Goal: Information Seeking & Learning: Find contact information

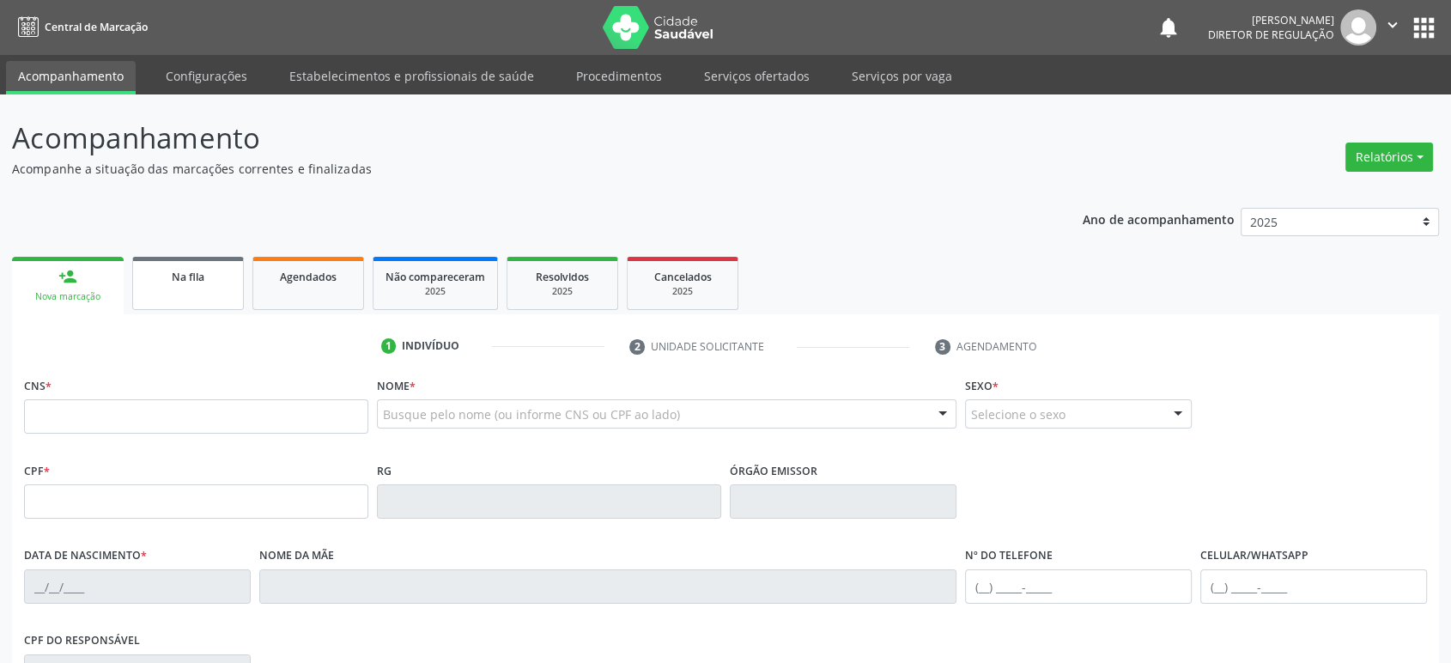
click at [195, 282] on span "Na fila" at bounding box center [188, 277] width 33 height 15
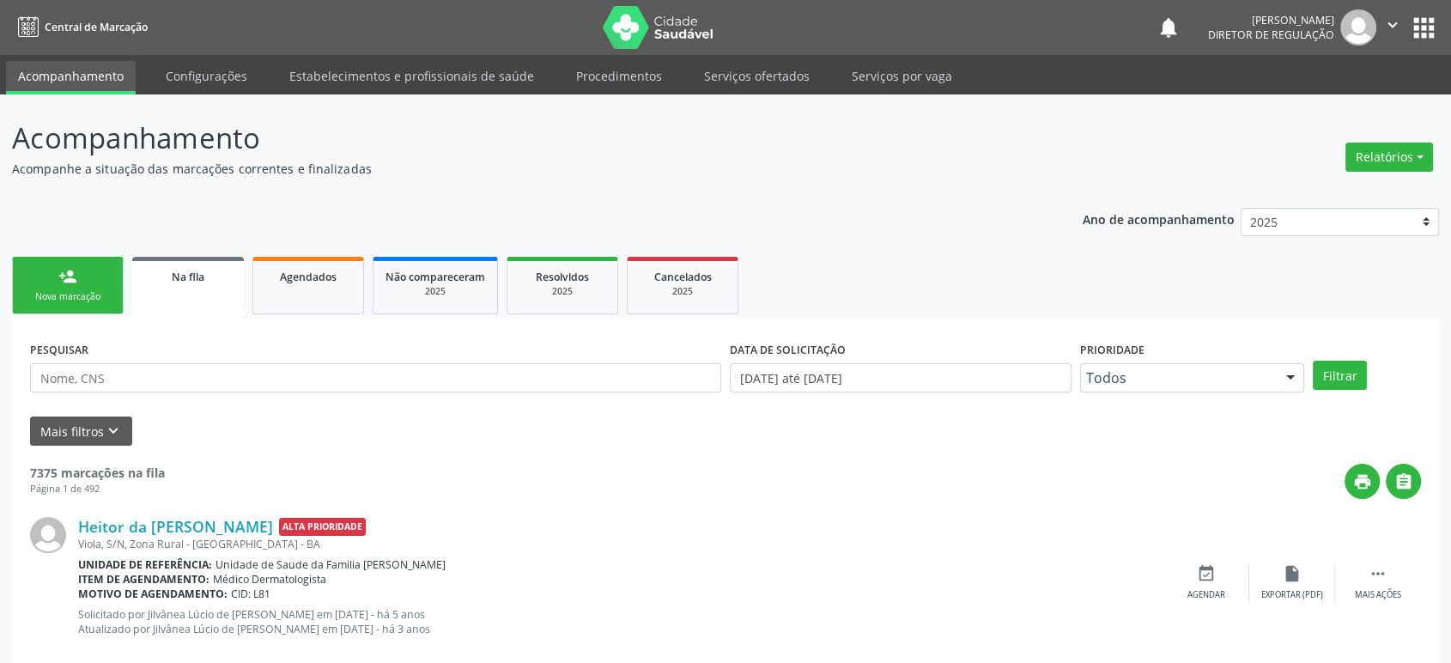
click at [137, 359] on div "PESQUISAR" at bounding box center [376, 370] width 700 height 67
click at [136, 369] on input "text" at bounding box center [375, 377] width 691 height 29
paste input "[PERSON_NAME]"
click at [1313, 361] on button "Filtrar" at bounding box center [1340, 375] width 54 height 29
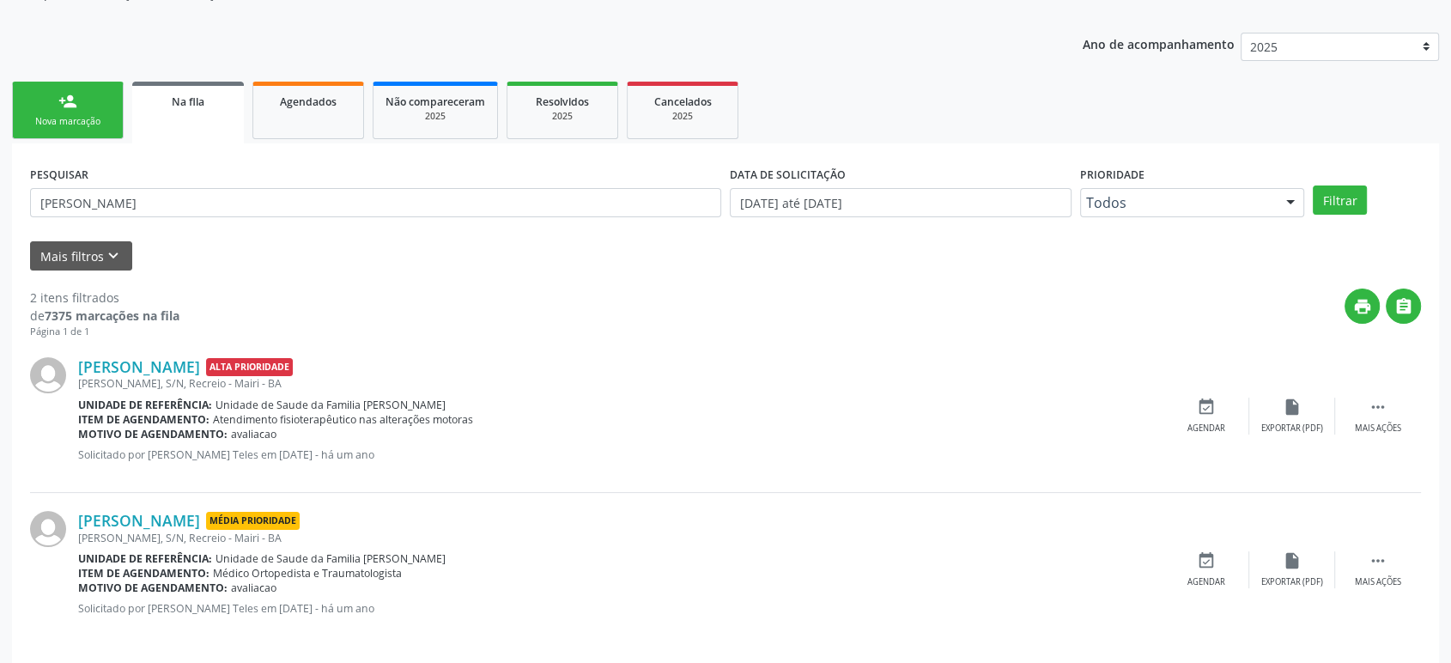
scroll to position [186, 0]
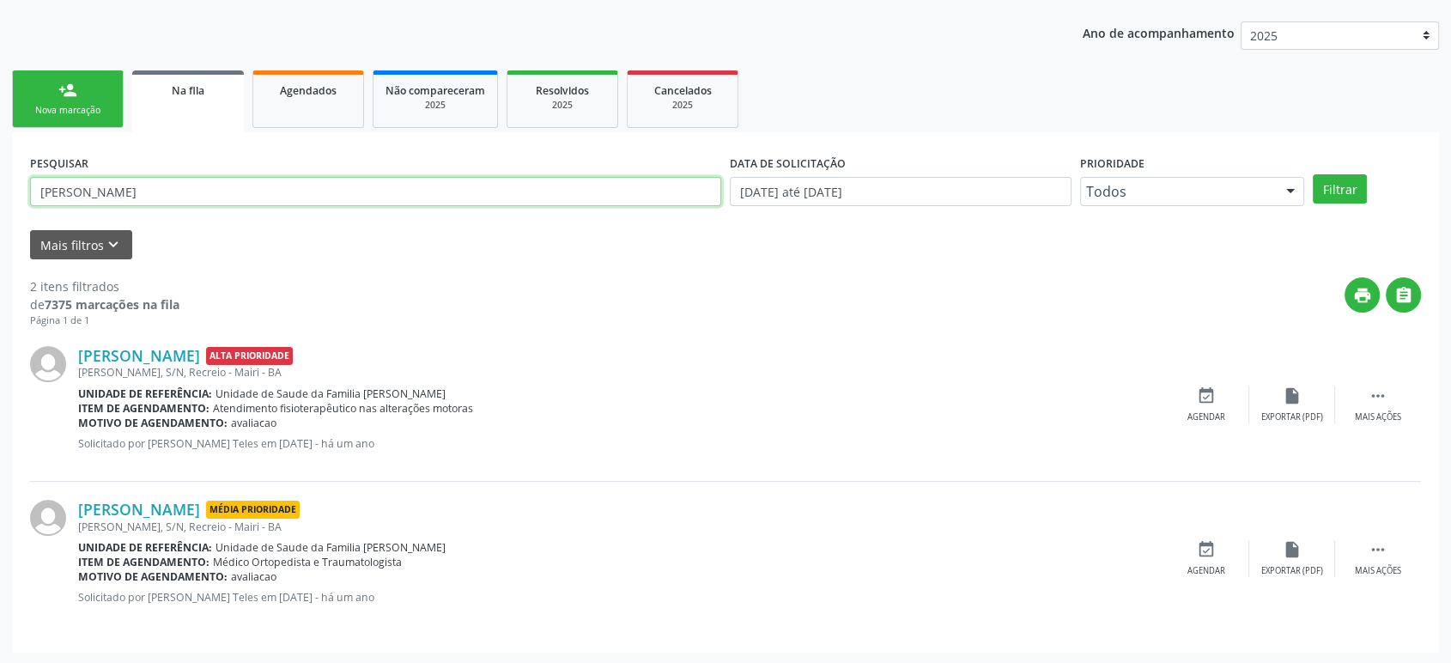
click at [80, 185] on input "[PERSON_NAME]" at bounding box center [375, 191] width 691 height 29
paste input "[PERSON_NAME]"
click at [1313, 174] on button "Filtrar" at bounding box center [1340, 188] width 54 height 29
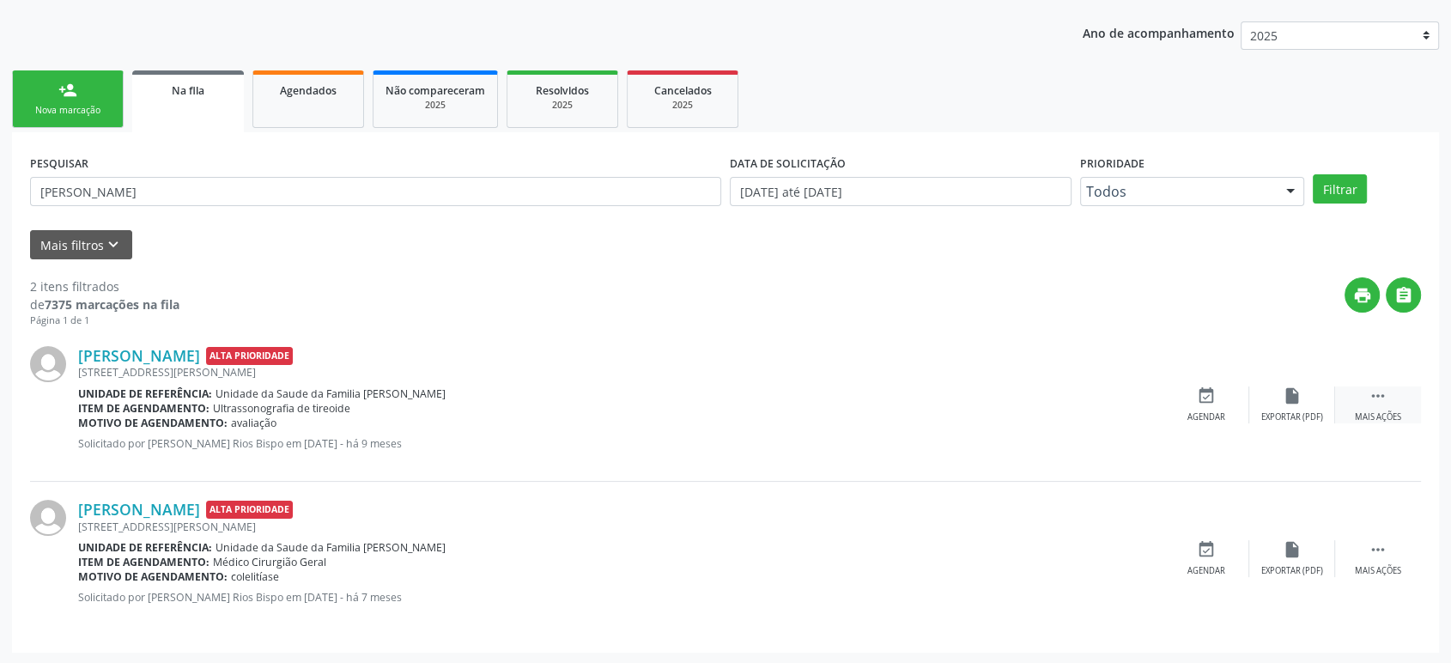
click at [1381, 398] on icon "" at bounding box center [1377, 395] width 19 height 19
click at [1221, 403] on div "cancel Cancelar" at bounding box center [1206, 404] width 86 height 37
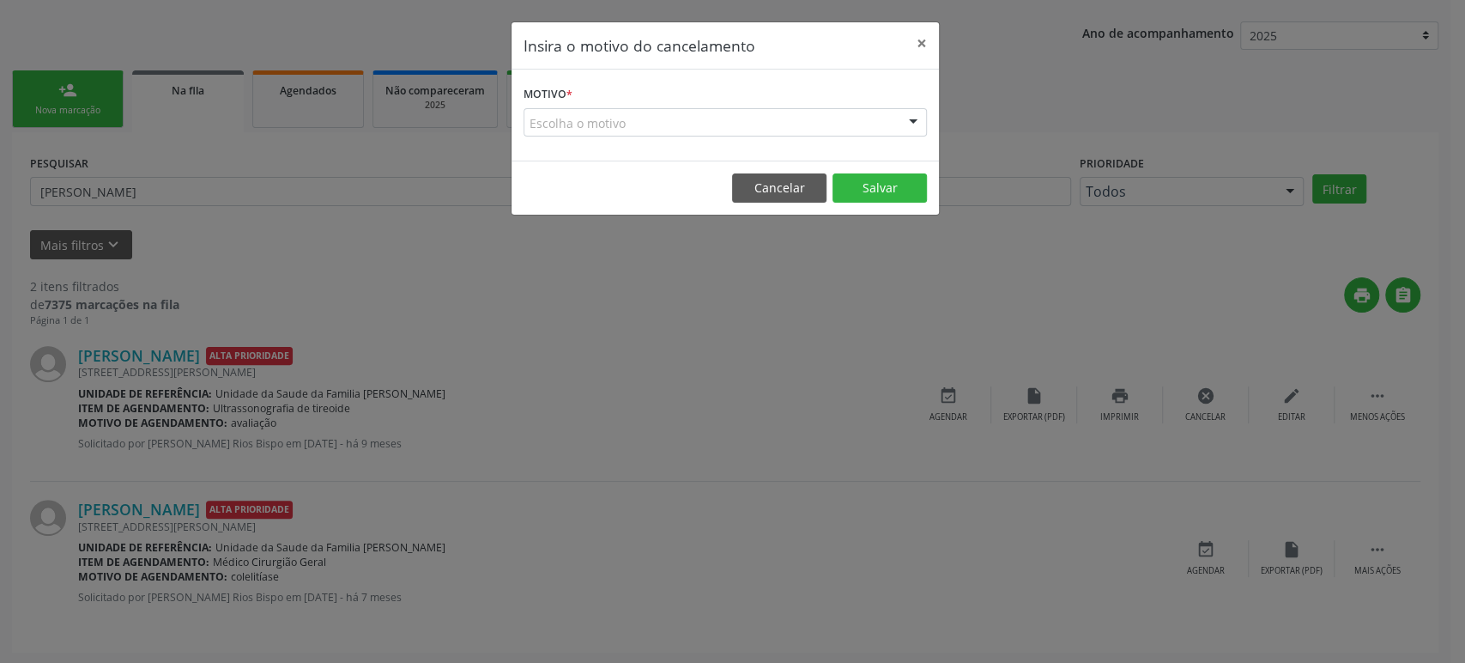
click at [681, 116] on div "Escolha o motivo" at bounding box center [725, 122] width 403 height 29
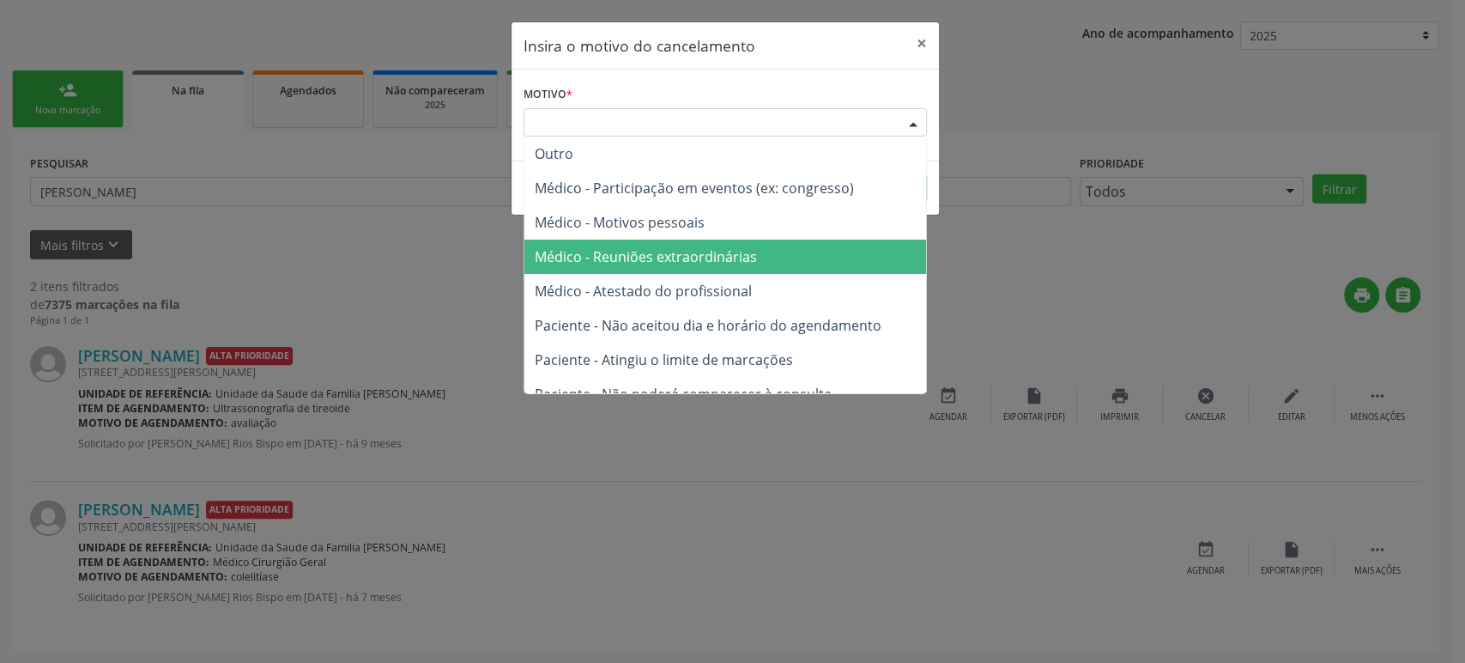
click at [688, 271] on span "Médico - Reuniões extraordinárias" at bounding box center [725, 257] width 402 height 34
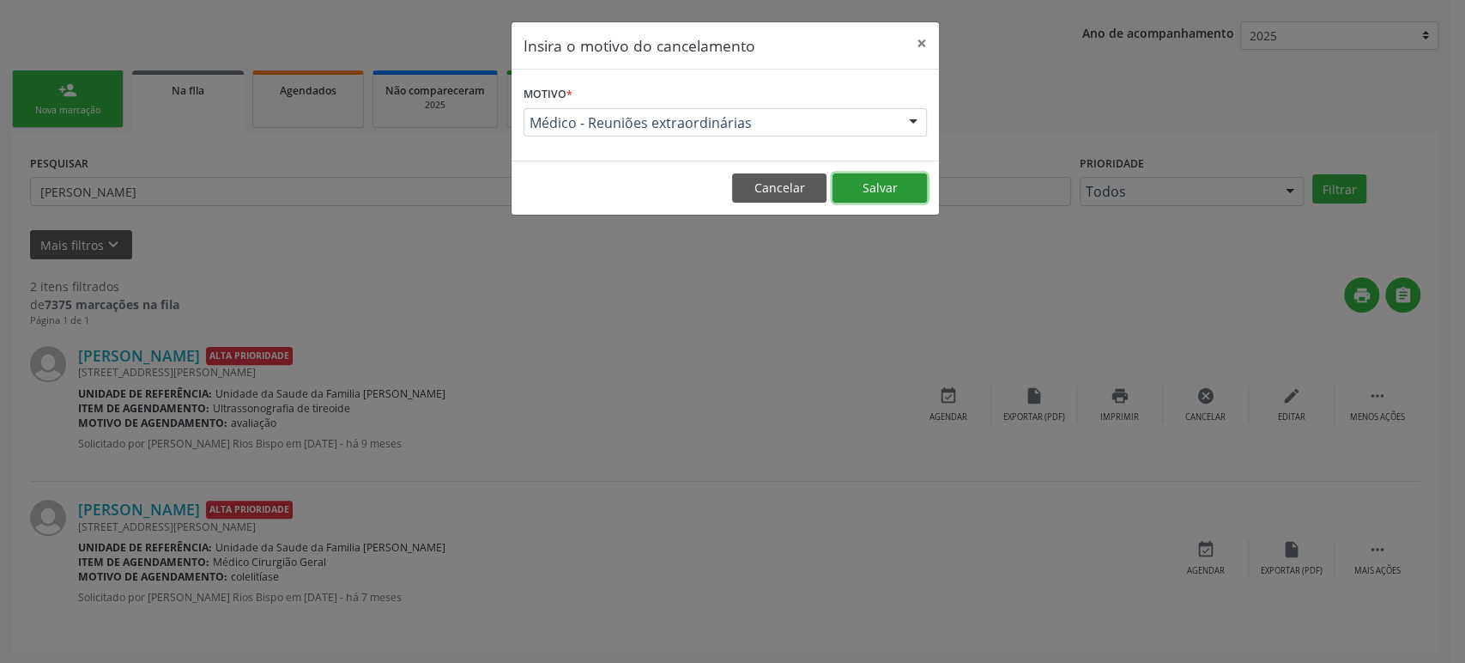
click at [893, 185] on button "Salvar" at bounding box center [880, 187] width 94 height 29
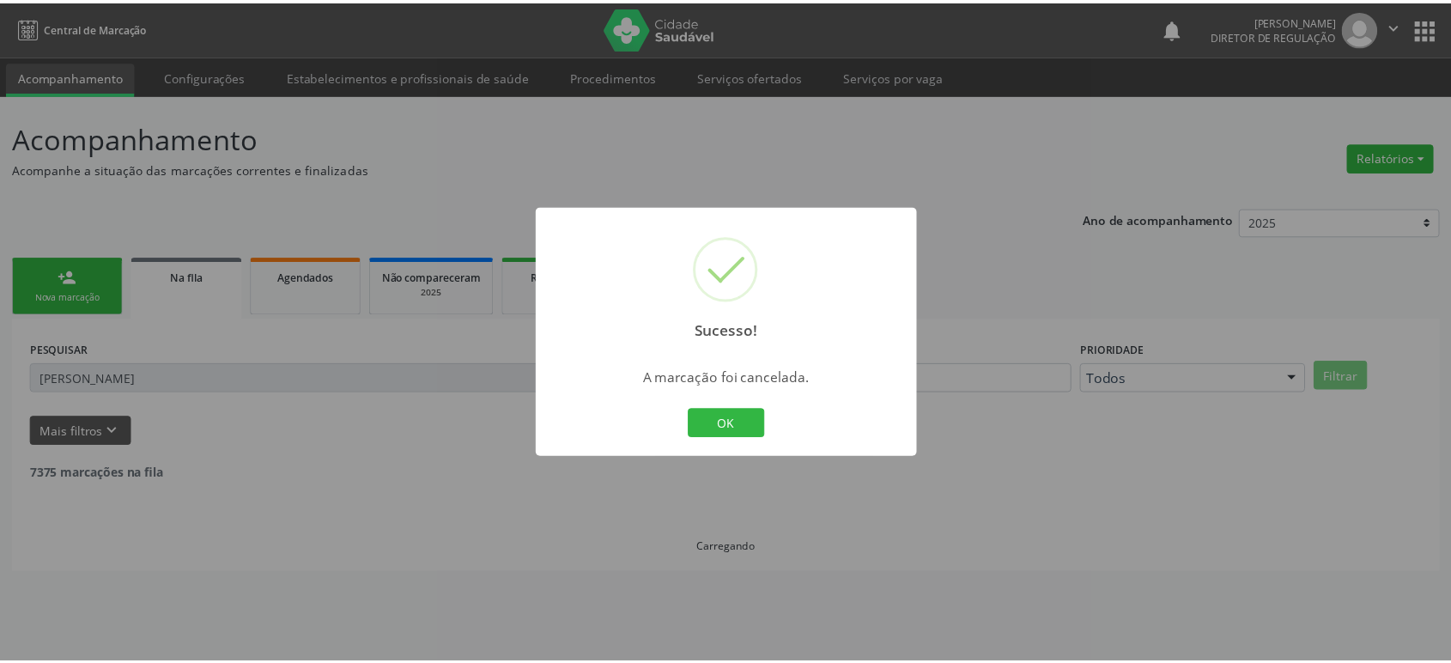
scroll to position [0, 0]
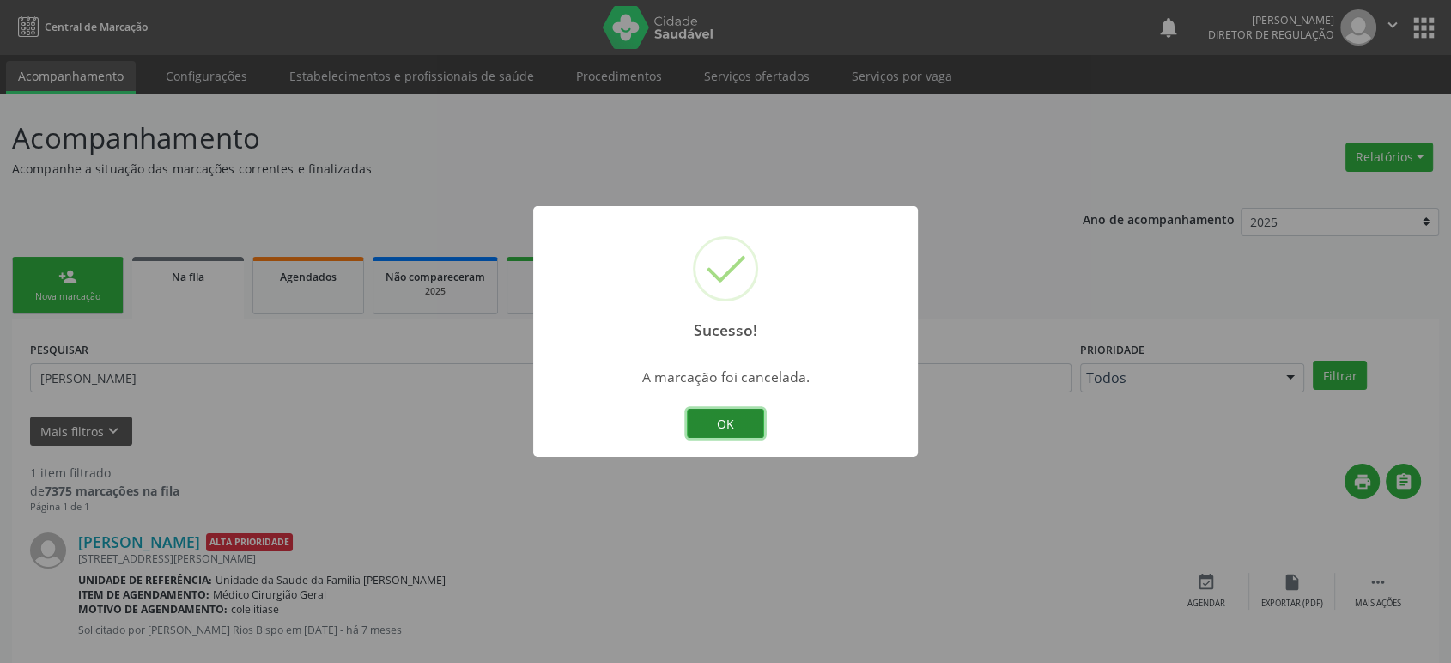
click at [738, 425] on button "OK" at bounding box center [725, 423] width 77 height 29
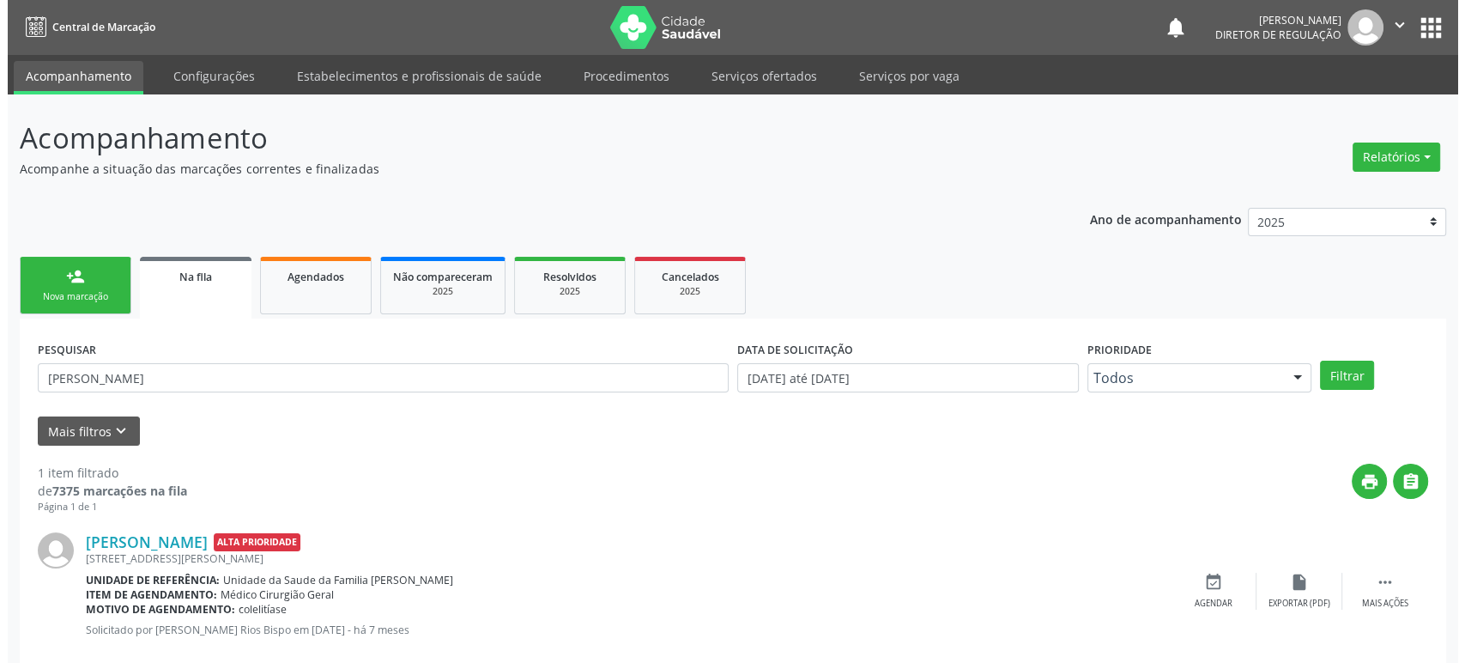
scroll to position [33, 0]
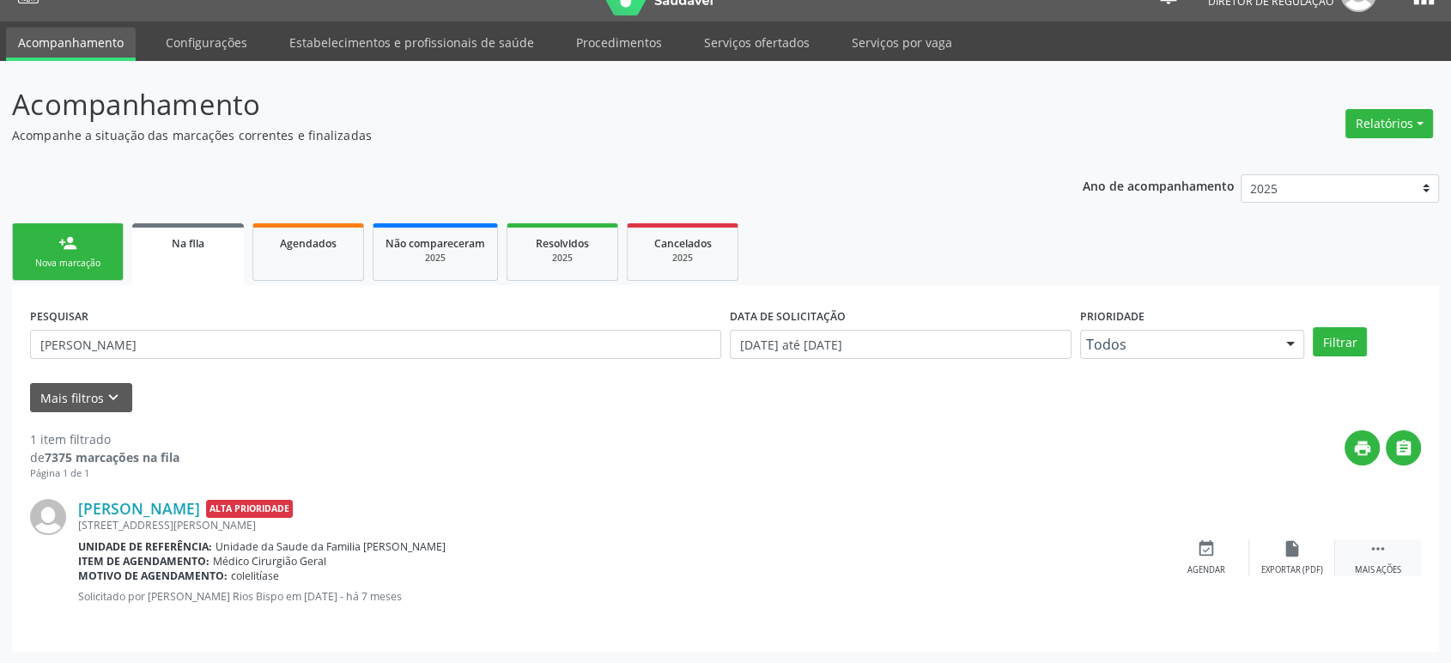
click at [1380, 548] on icon "" at bounding box center [1377, 548] width 19 height 19
click at [1210, 554] on icon "cancel" at bounding box center [1206, 548] width 19 height 19
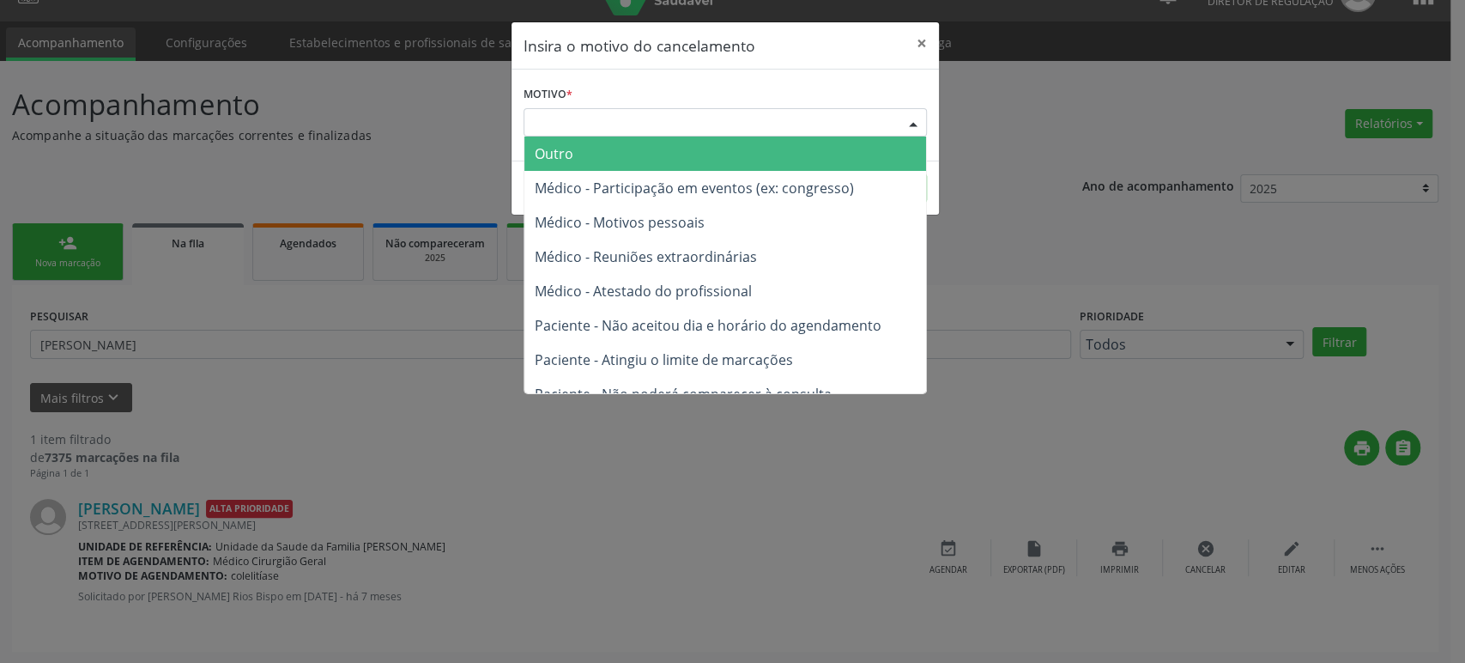
click at [664, 128] on div "Escolha o motivo" at bounding box center [725, 122] width 403 height 29
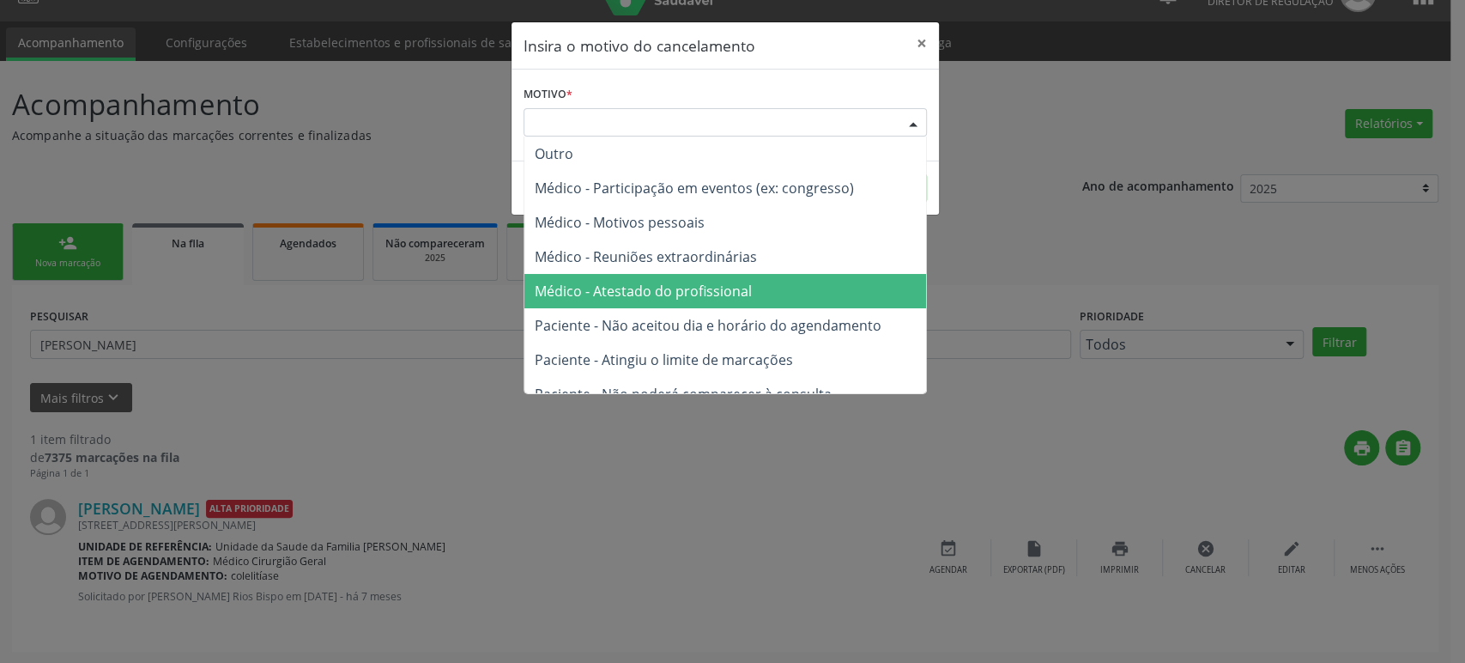
click at [661, 275] on span "Médico - Atestado do profissional" at bounding box center [725, 291] width 402 height 34
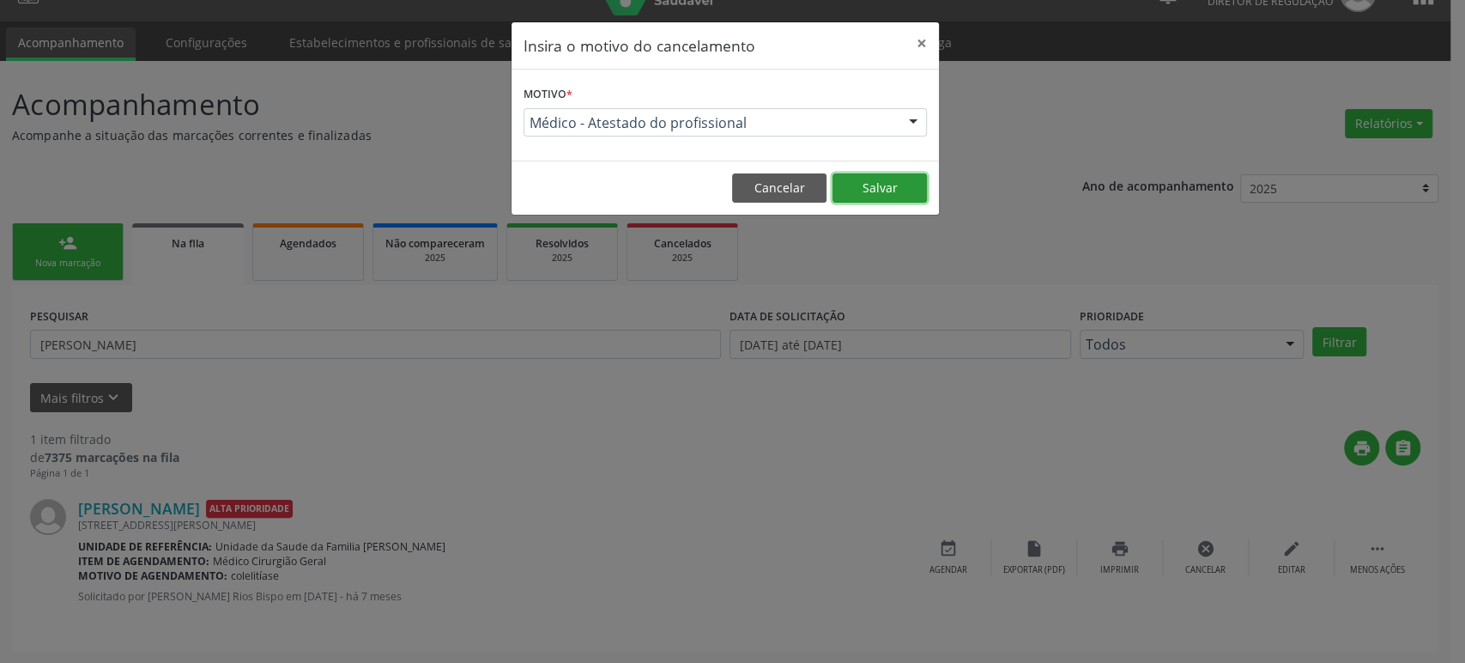
click at [898, 193] on button "Salvar" at bounding box center [880, 187] width 94 height 29
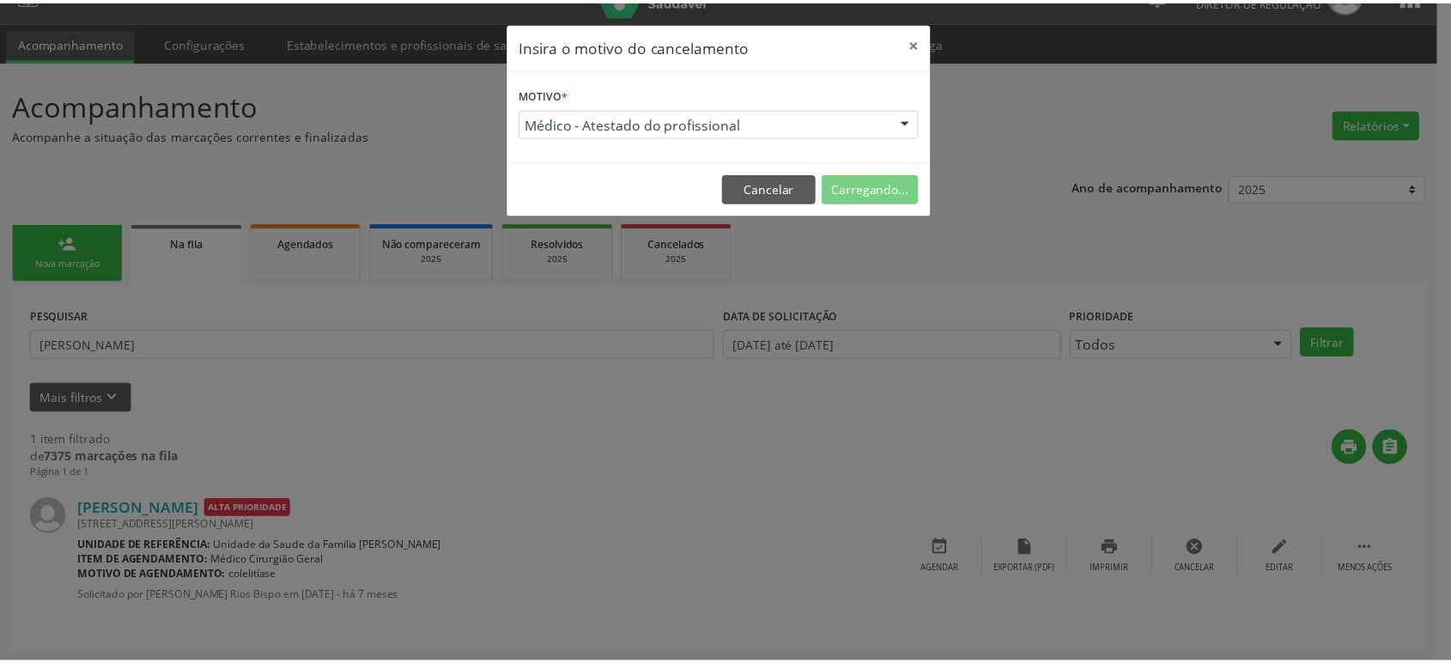
scroll to position [0, 0]
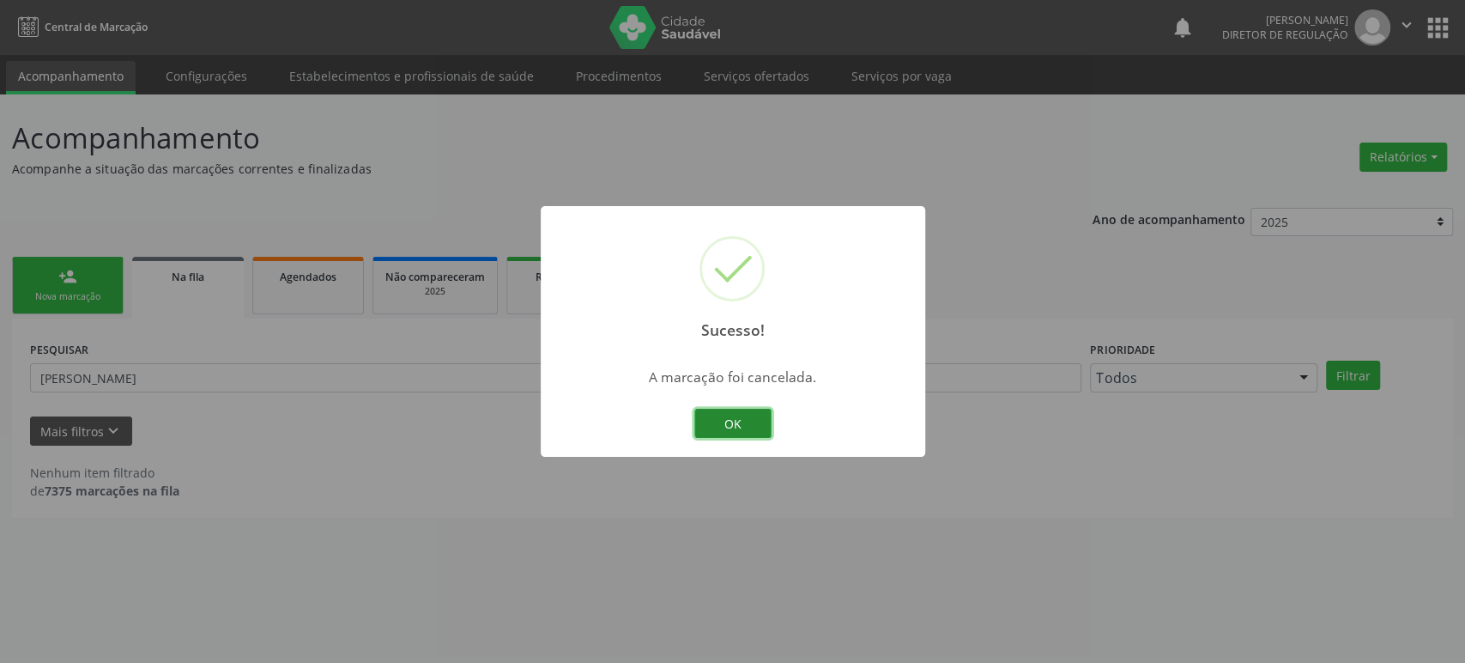
click at [746, 427] on button "OK" at bounding box center [732, 423] width 77 height 29
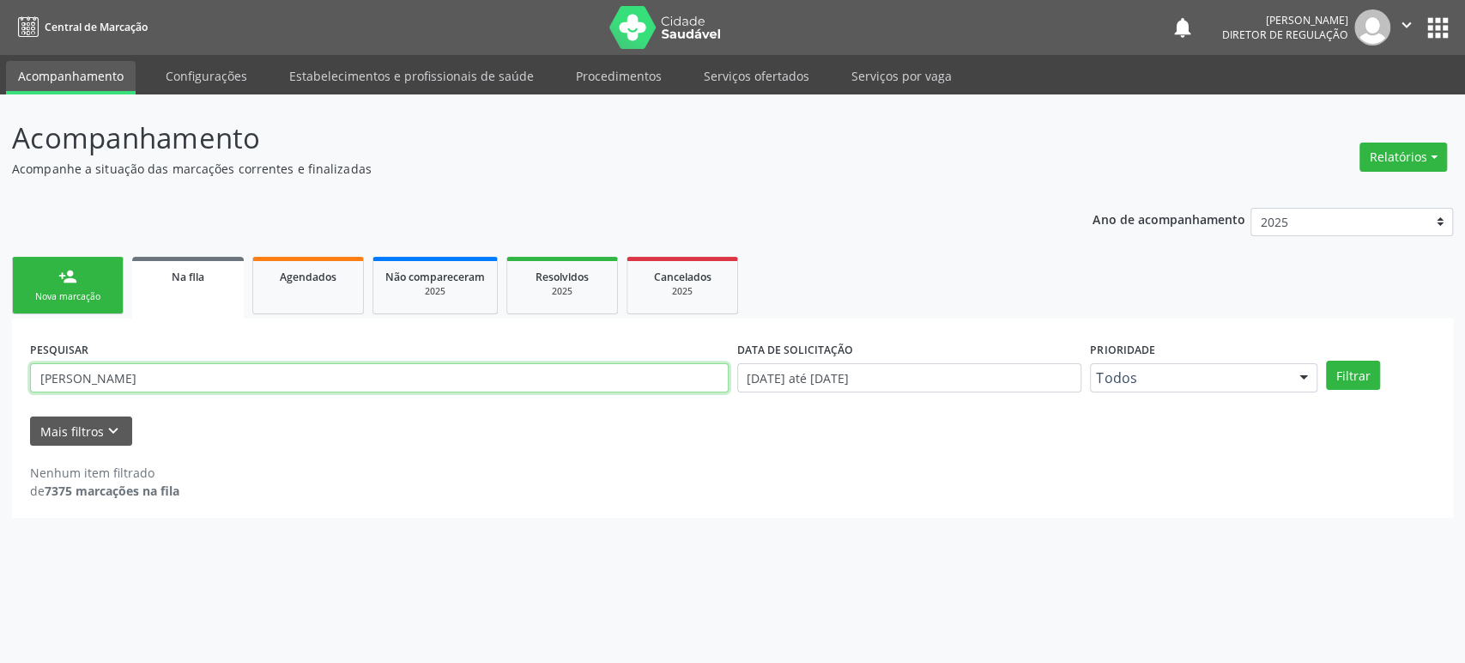
click at [128, 375] on input "[PERSON_NAME]" at bounding box center [379, 377] width 699 height 29
paste input "DELICE [PERSON_NAME][DEMOGRAPHIC_DATA]"
click at [1326, 361] on button "Filtrar" at bounding box center [1353, 375] width 54 height 29
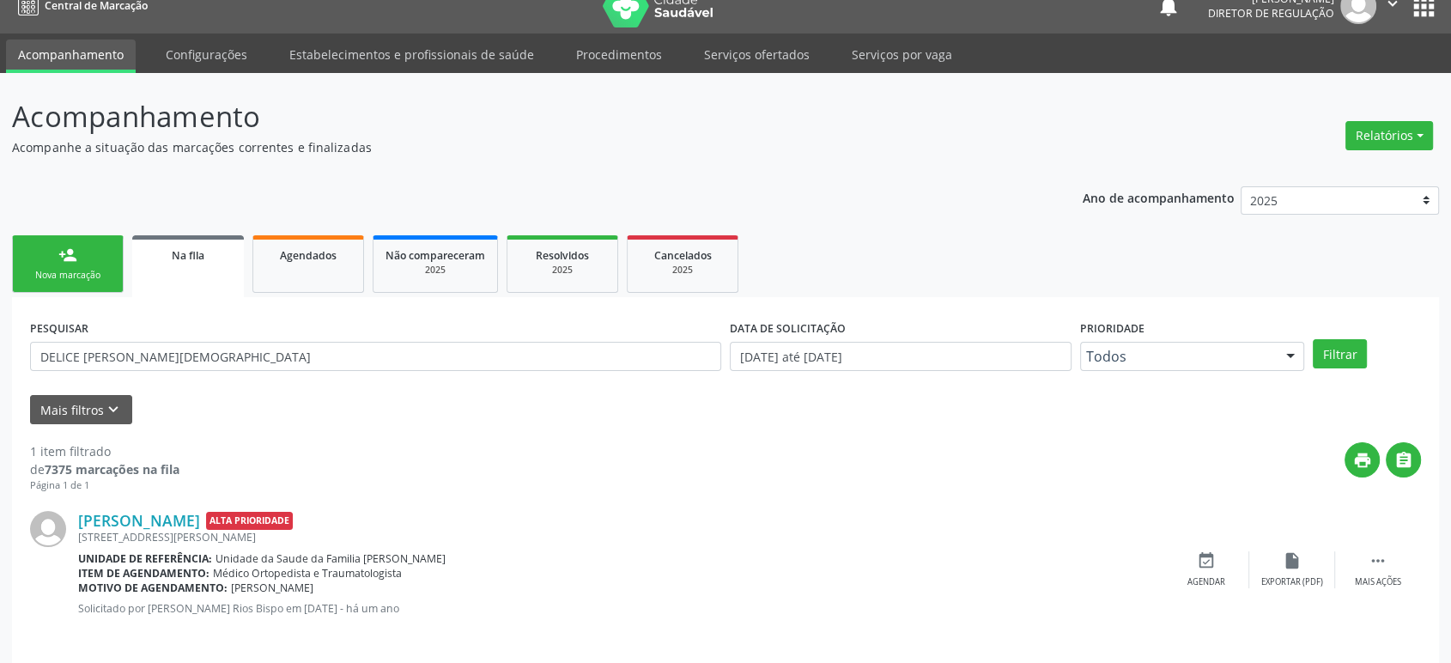
scroll to position [33, 0]
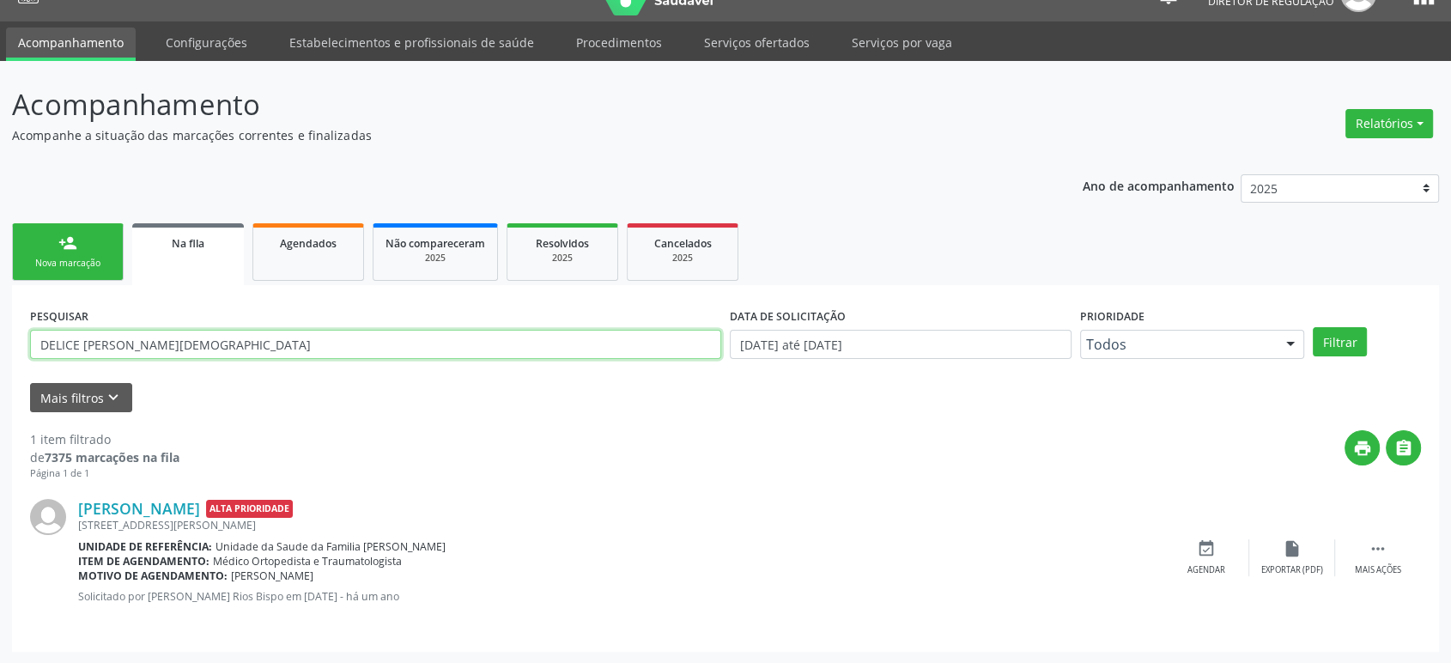
click at [179, 347] on input "DELICE [PERSON_NAME][DEMOGRAPHIC_DATA]" at bounding box center [375, 344] width 691 height 29
paste input "[PERSON_NAME]"
click at [1313, 327] on button "Filtrar" at bounding box center [1340, 341] width 54 height 29
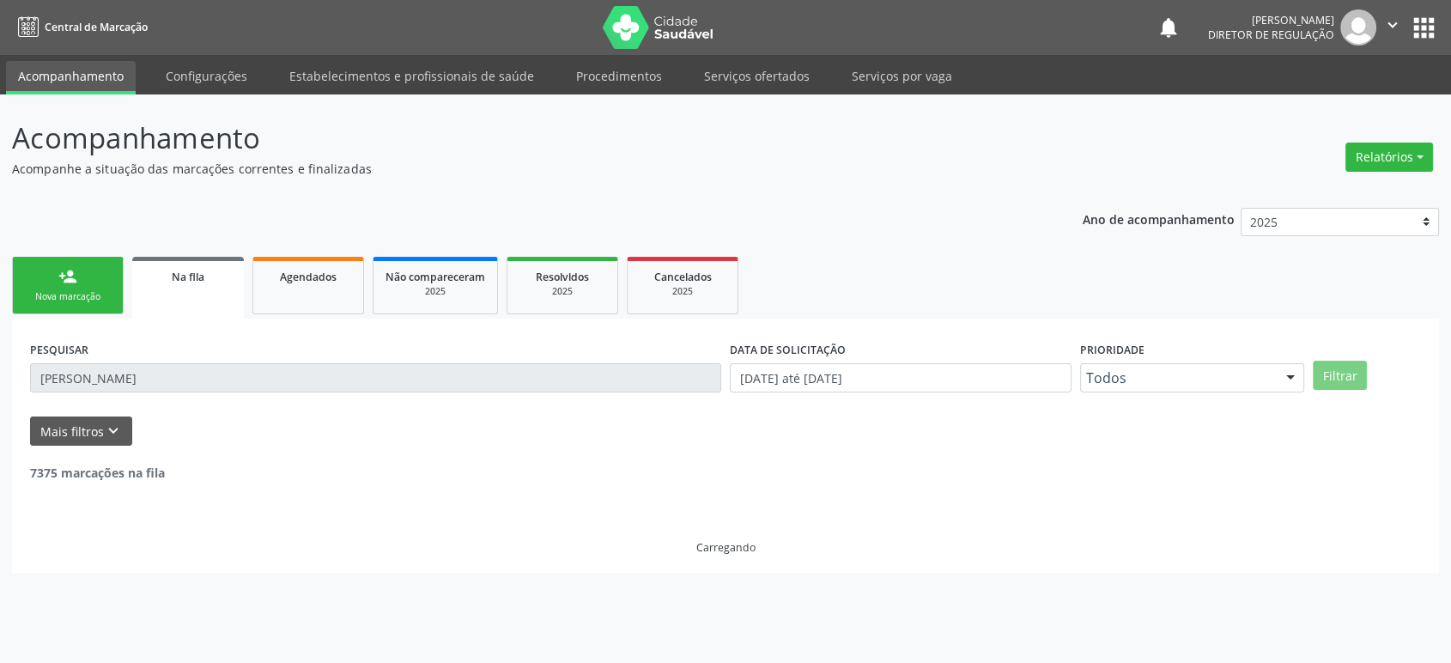
scroll to position [0, 0]
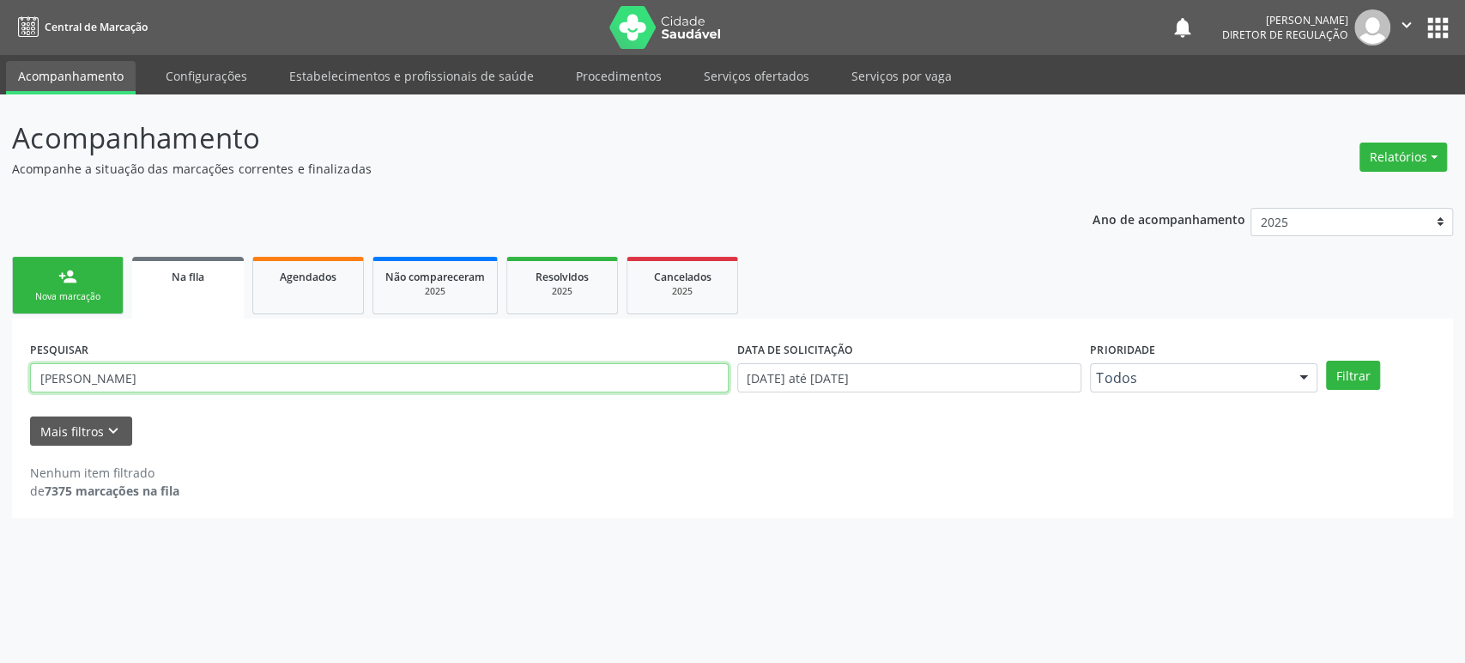
drag, startPoint x: 209, startPoint y: 373, endPoint x: 104, endPoint y: 379, distance: 105.7
click at [104, 379] on input "[PERSON_NAME]" at bounding box center [379, 377] width 699 height 29
click at [1326, 361] on button "Filtrar" at bounding box center [1353, 375] width 54 height 29
drag, startPoint x: 129, startPoint y: 375, endPoint x: 76, endPoint y: 379, distance: 52.5
click at [76, 379] on input "[PERSON_NAME]" at bounding box center [379, 377] width 699 height 29
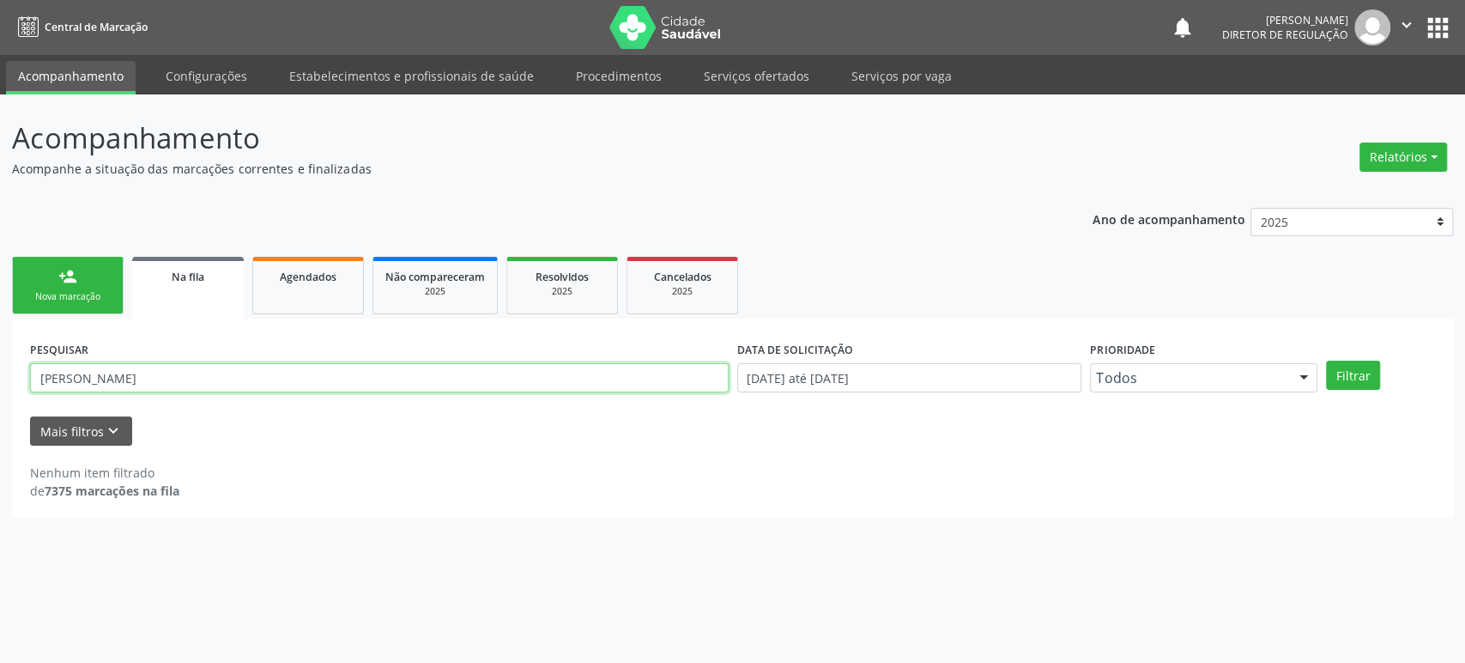
click at [76, 379] on input "[PERSON_NAME]" at bounding box center [379, 377] width 699 height 29
paste input "[PERSON_NAME]"
click at [86, 377] on input "[PERSON_NAME]" at bounding box center [379, 377] width 699 height 29
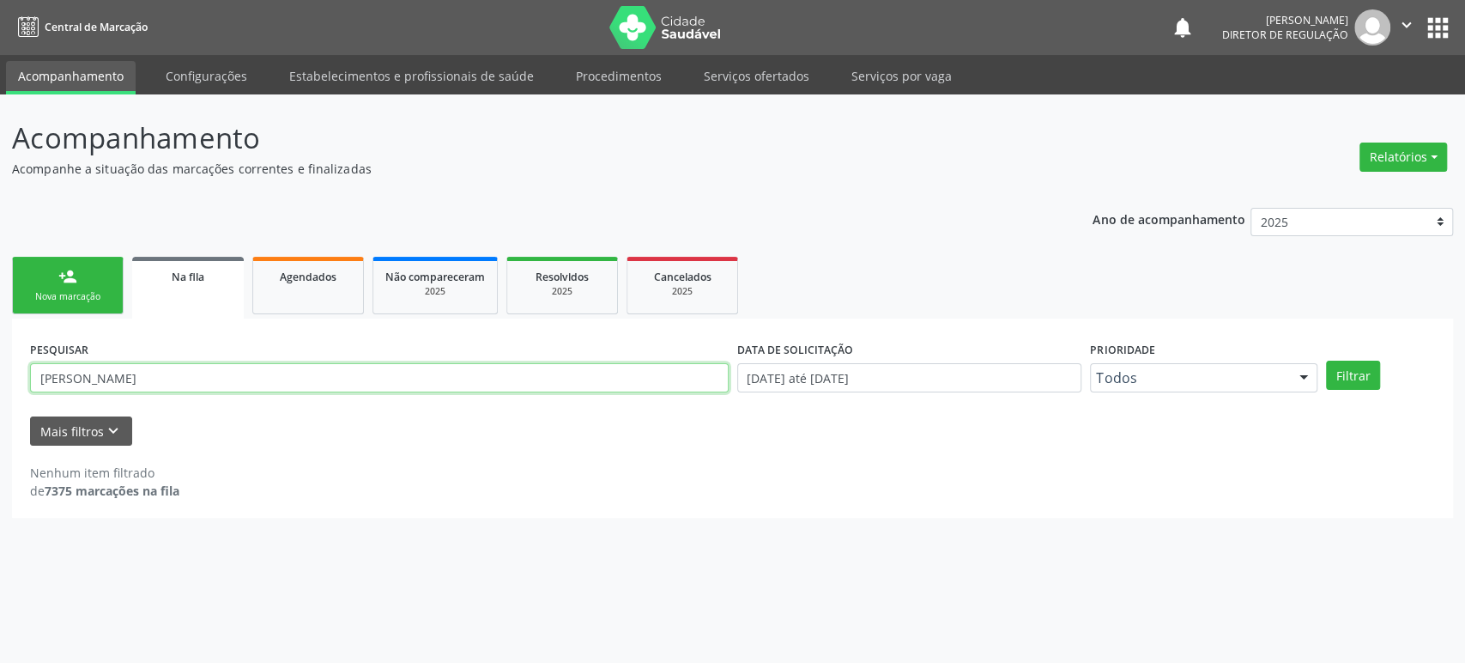
click at [86, 377] on input "[PERSON_NAME]" at bounding box center [379, 377] width 699 height 29
paste input "702 0013 1076 5589"
click at [1326, 361] on button "Filtrar" at bounding box center [1353, 375] width 54 height 29
click at [130, 386] on input "702 0013 1076 5589" at bounding box center [379, 377] width 699 height 29
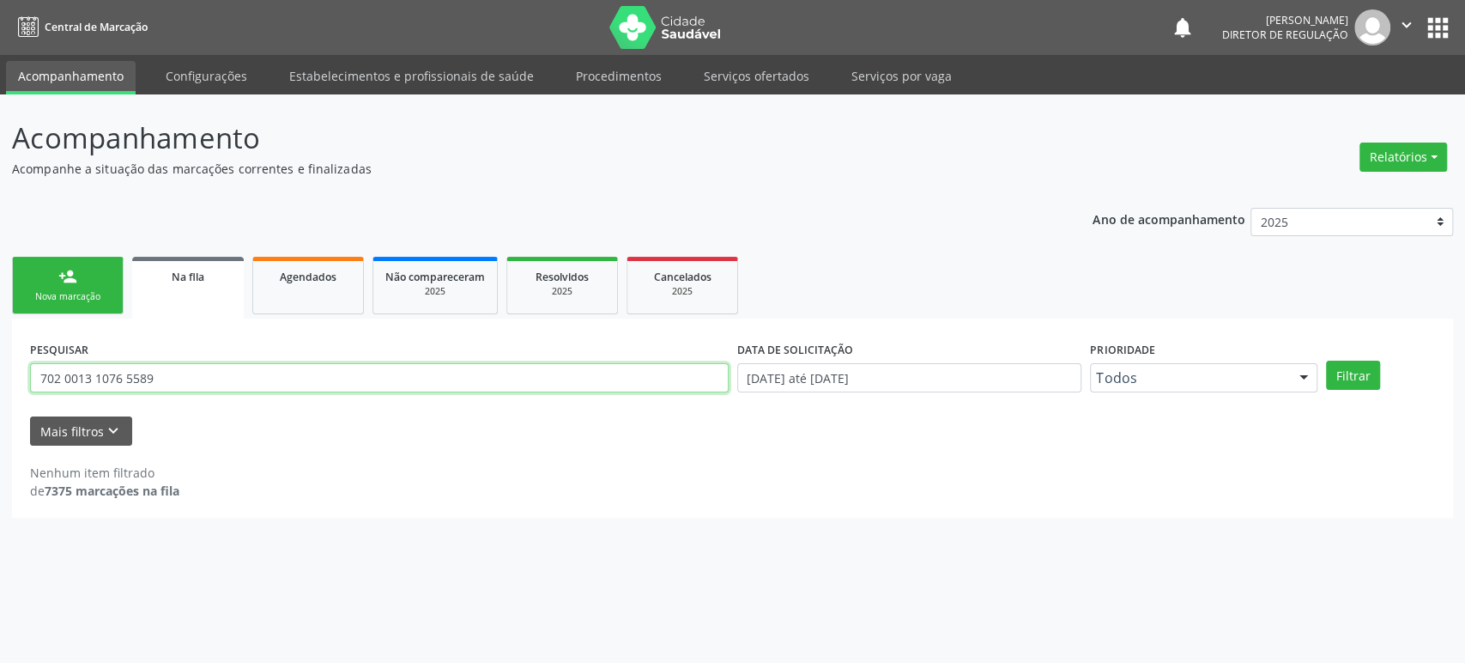
click at [130, 386] on input "702 0013 1076 5589" at bounding box center [379, 377] width 699 height 29
paste input "5408474481491"
click at [1326, 361] on button "Filtrar" at bounding box center [1353, 375] width 54 height 29
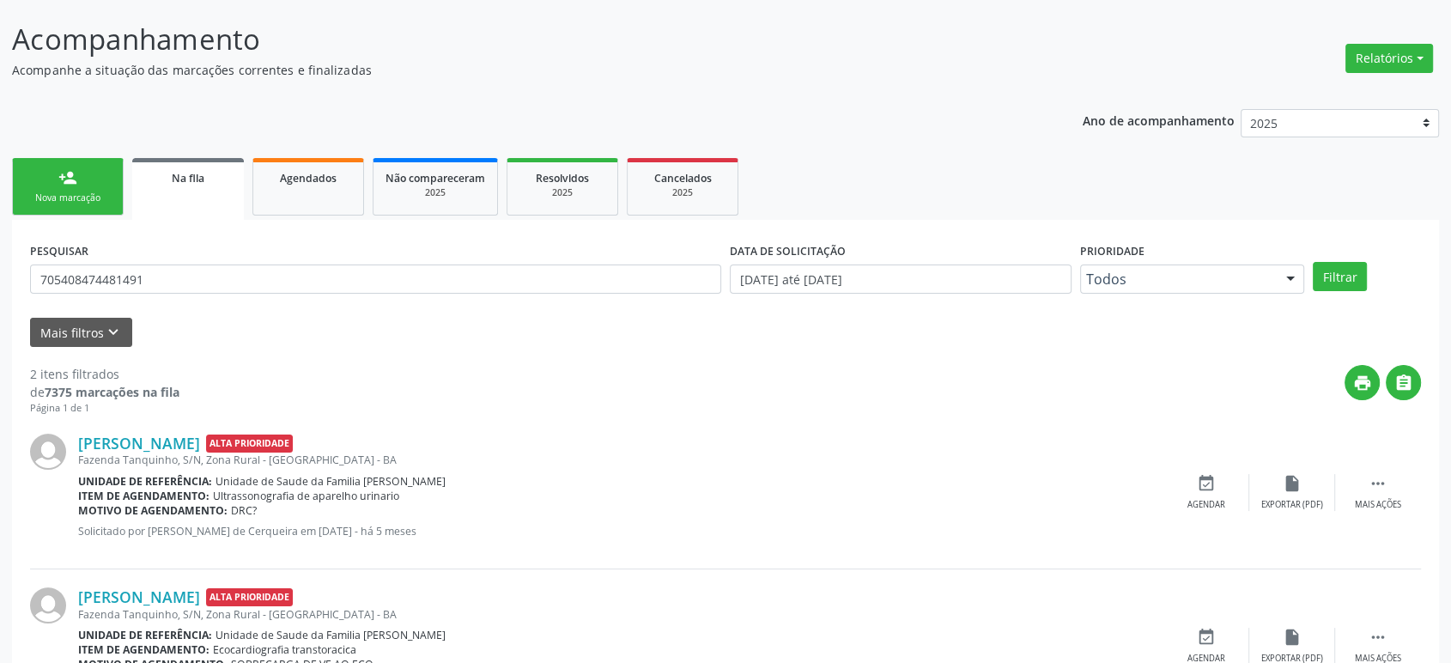
scroll to position [186, 0]
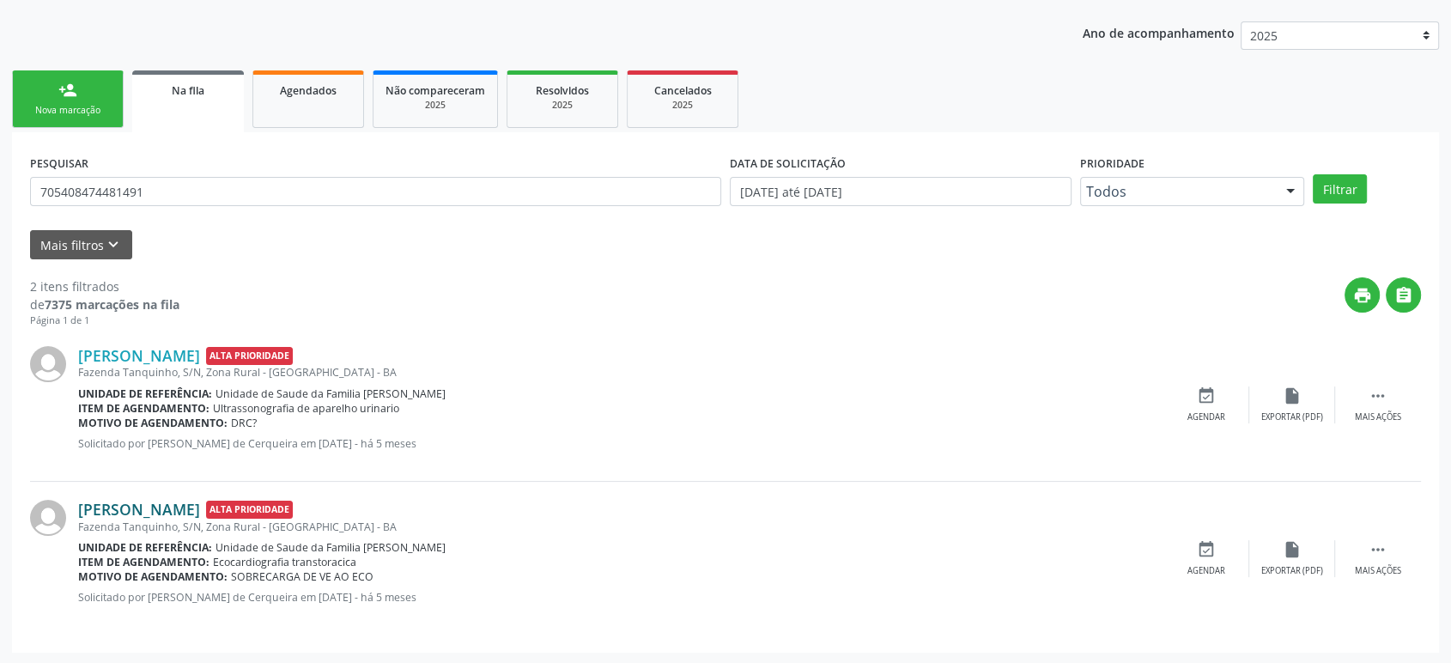
click at [150, 506] on link "[PERSON_NAME]" at bounding box center [139, 509] width 122 height 19
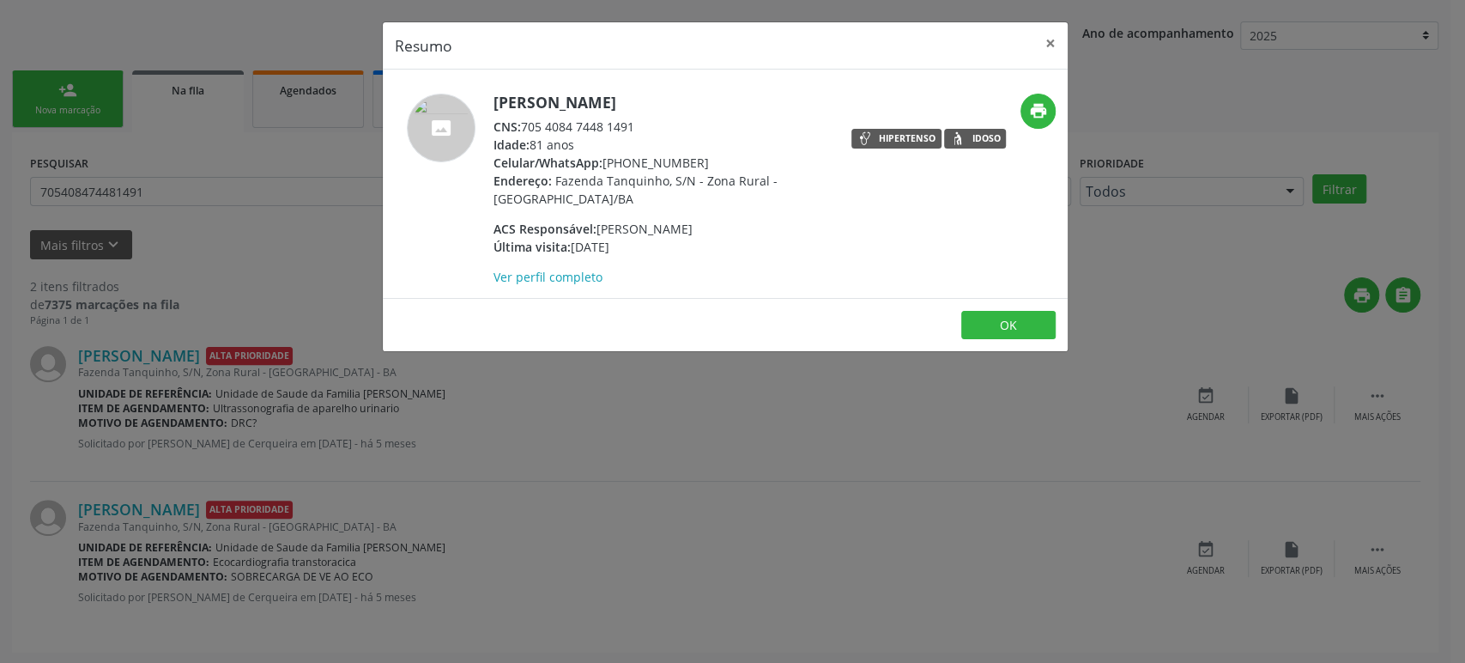
click at [124, 355] on div "Resumo × [PERSON_NAME] CNS: 705 4084 7448 1491 Idade: 81 anos Celular/WhatsApp:…" at bounding box center [732, 331] width 1465 height 663
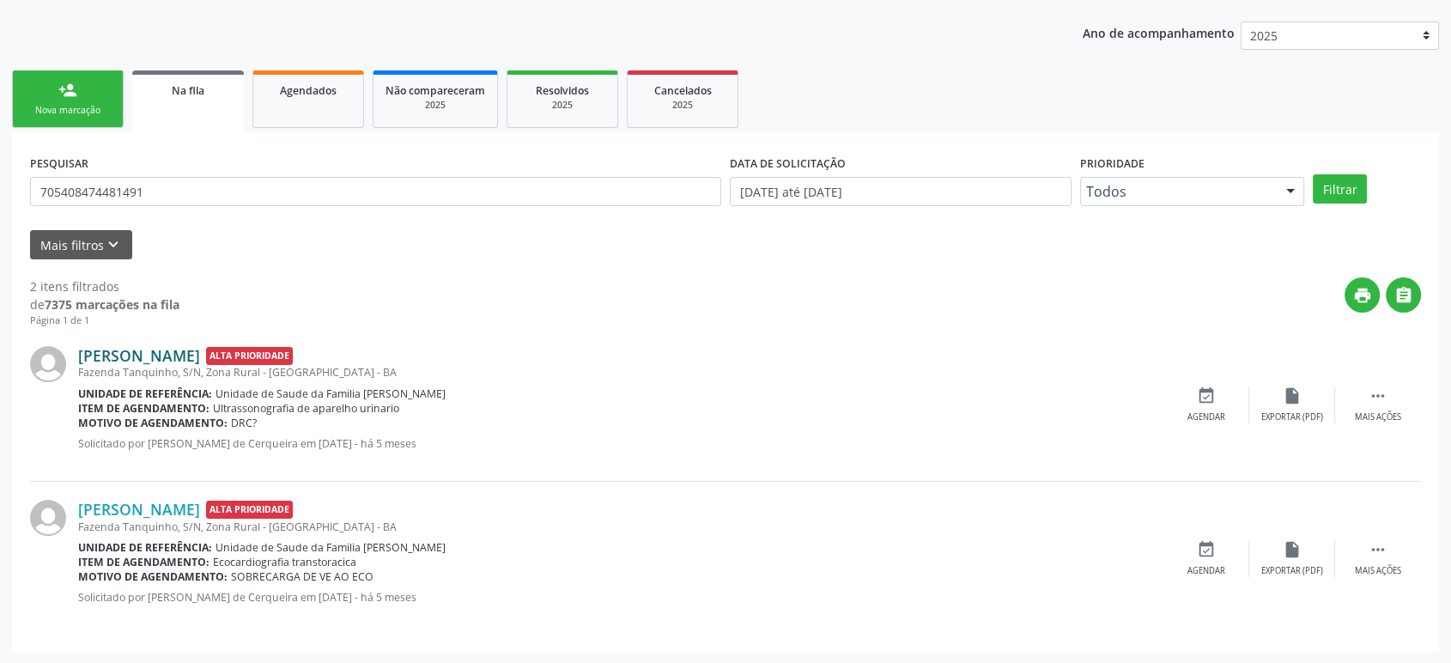
click at [124, 355] on link "[PERSON_NAME]" at bounding box center [139, 355] width 122 height 19
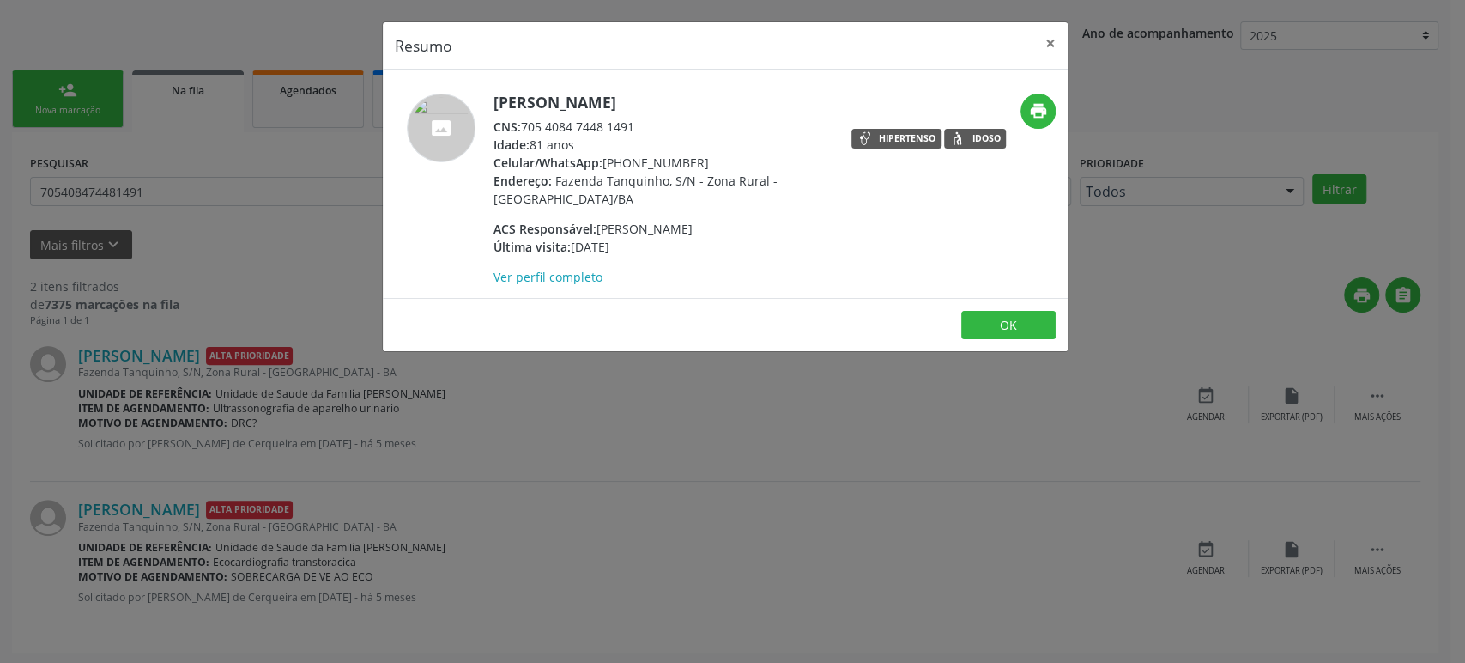
click at [183, 209] on div "Resumo × [PERSON_NAME] CNS: 705 4084 7448 1491 Idade: 81 anos Celular/WhatsApp:…" at bounding box center [732, 331] width 1465 height 663
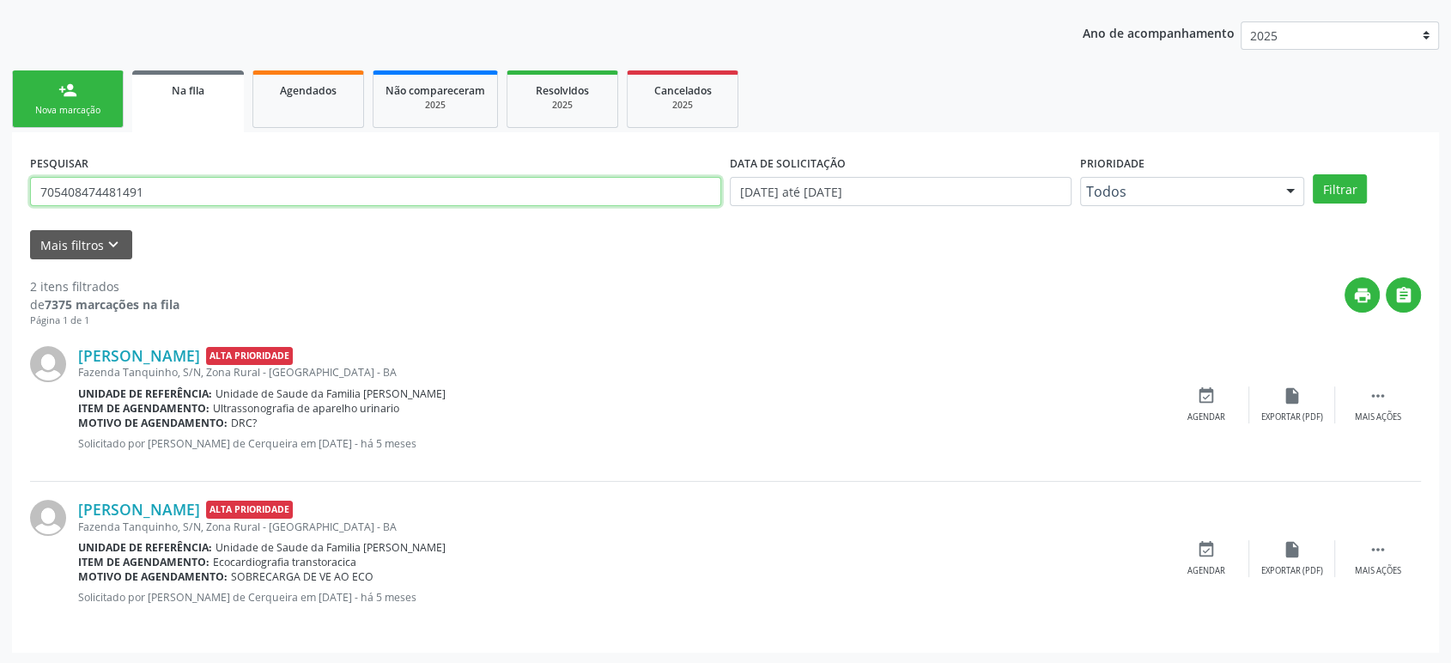
click at [199, 197] on input "705408474481491" at bounding box center [375, 191] width 691 height 29
click at [142, 351] on link "[PERSON_NAME]" at bounding box center [139, 355] width 122 height 19
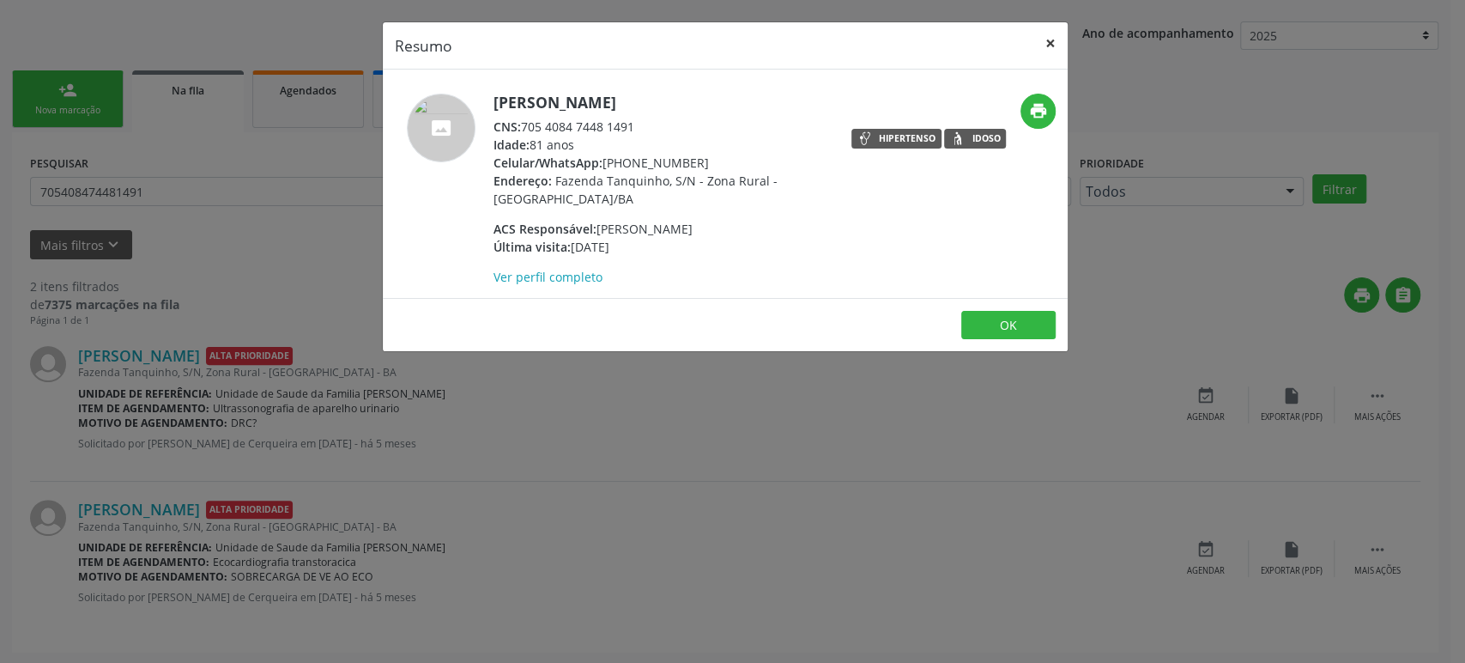
click at [1046, 42] on button "×" at bounding box center [1051, 43] width 34 height 42
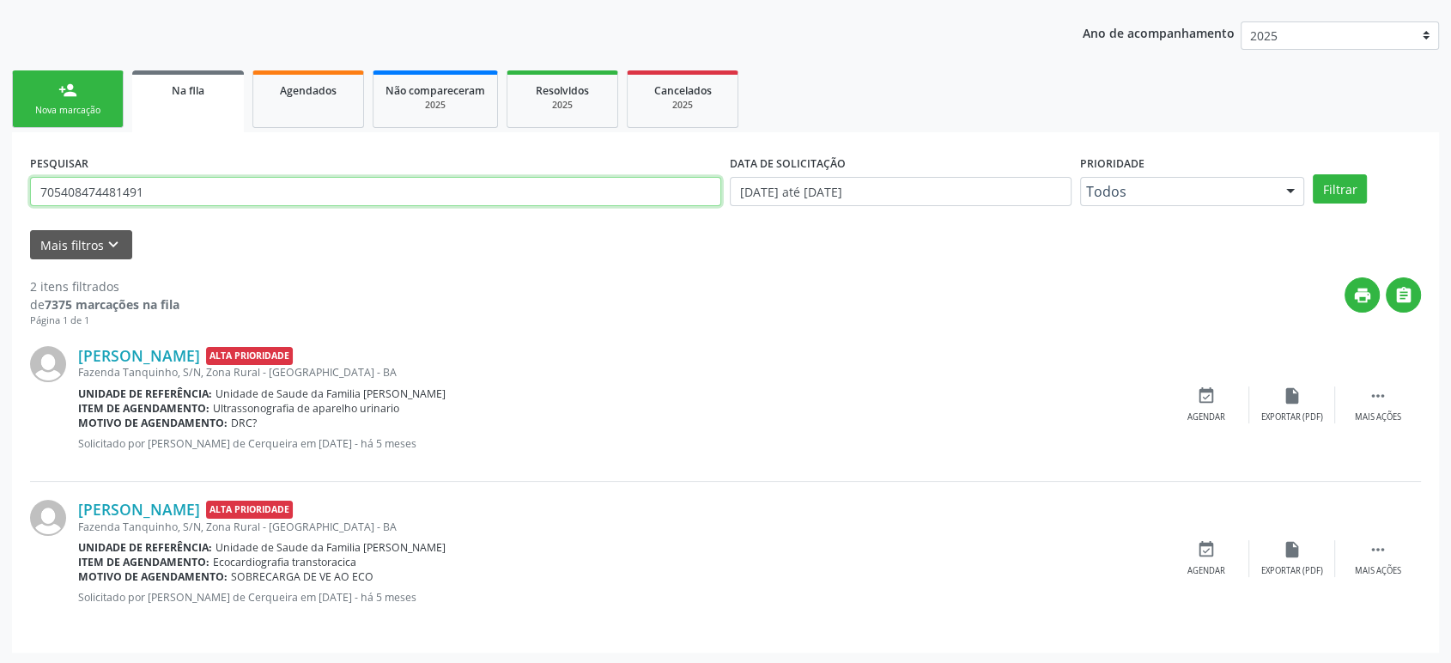
click at [123, 179] on input "705408474481491" at bounding box center [375, 191] width 691 height 29
paste input "6003329534544"
click at [1313, 174] on button "Filtrar" at bounding box center [1340, 188] width 54 height 29
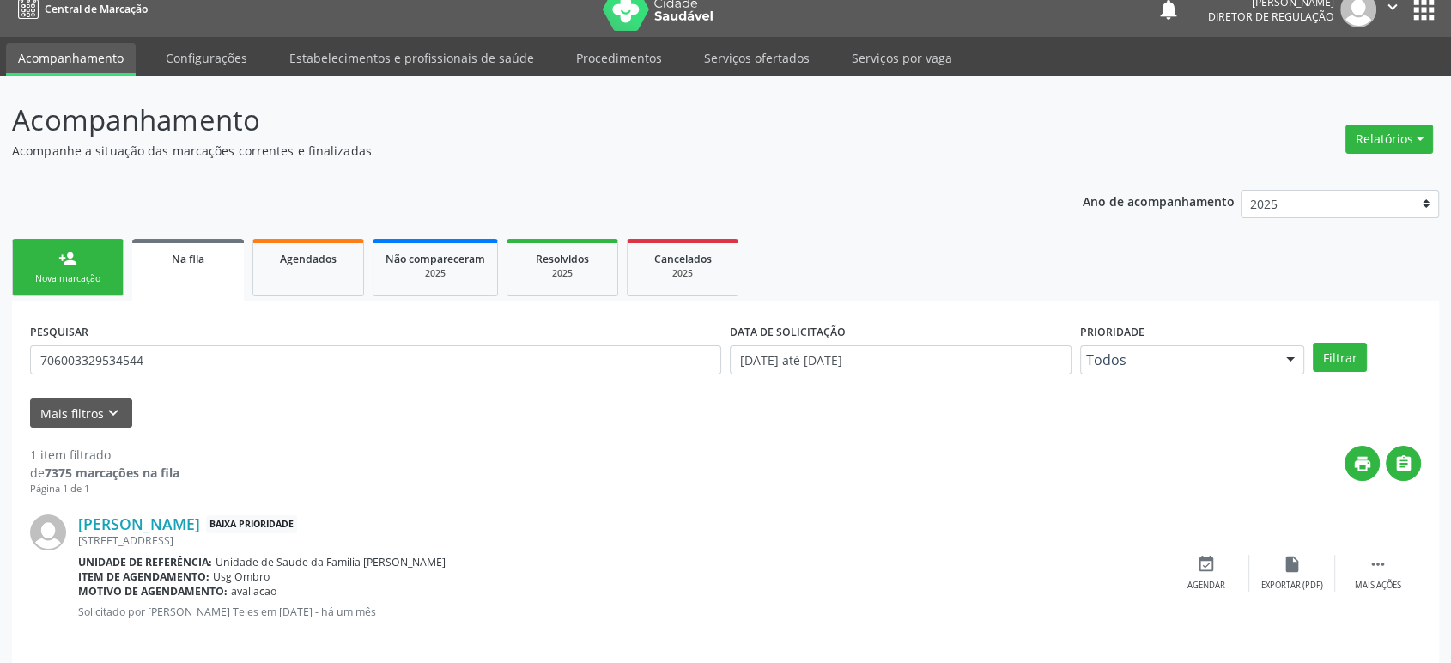
scroll to position [33, 0]
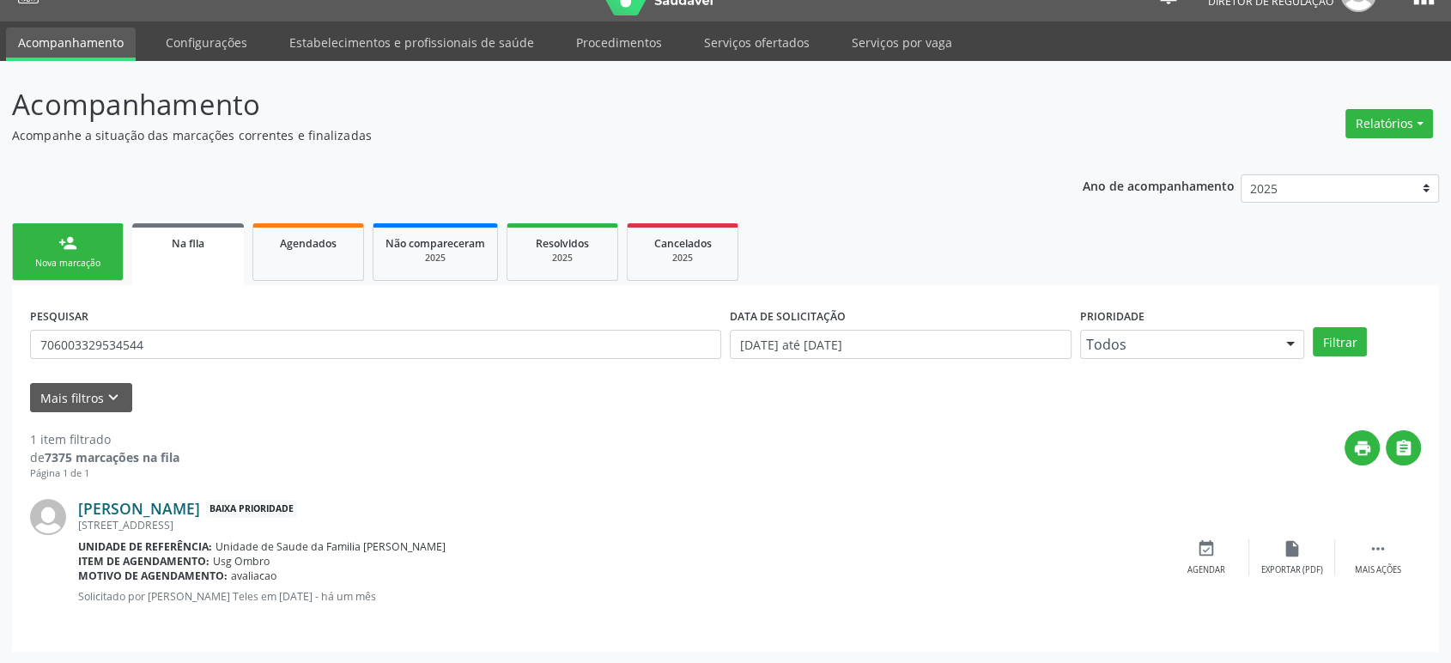
click at [141, 506] on link "[PERSON_NAME]" at bounding box center [139, 508] width 122 height 19
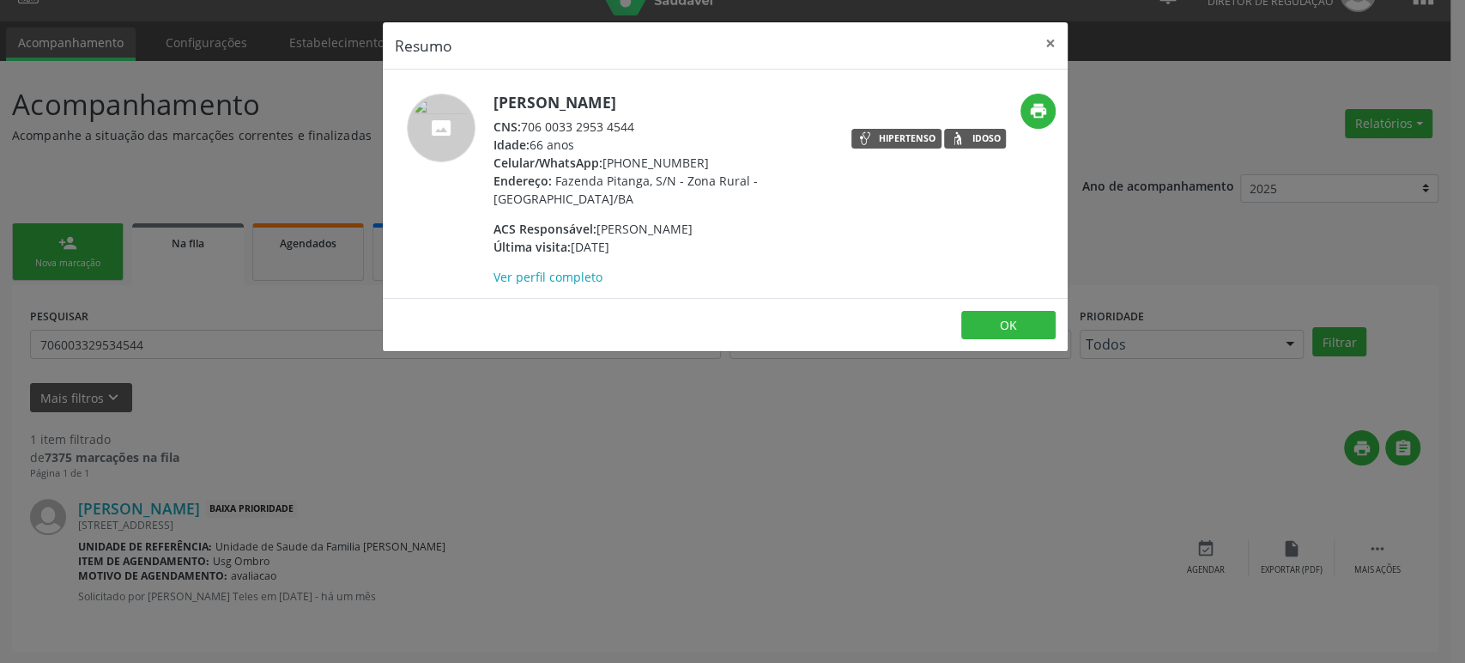
drag, startPoint x: 603, startPoint y: 161, endPoint x: 696, endPoint y: 155, distance: 92.9
click at [696, 155] on div "Celular/WhatsApp: [PHONE_NUMBER]" at bounding box center [661, 163] width 334 height 18
copy div "[PHONE_NUMBER]"
click at [302, 355] on div "Resumo × [PERSON_NAME] CNS: 706 0033 2953 4544 Idade: 66 anos Celular/WhatsApp:…" at bounding box center [732, 331] width 1465 height 663
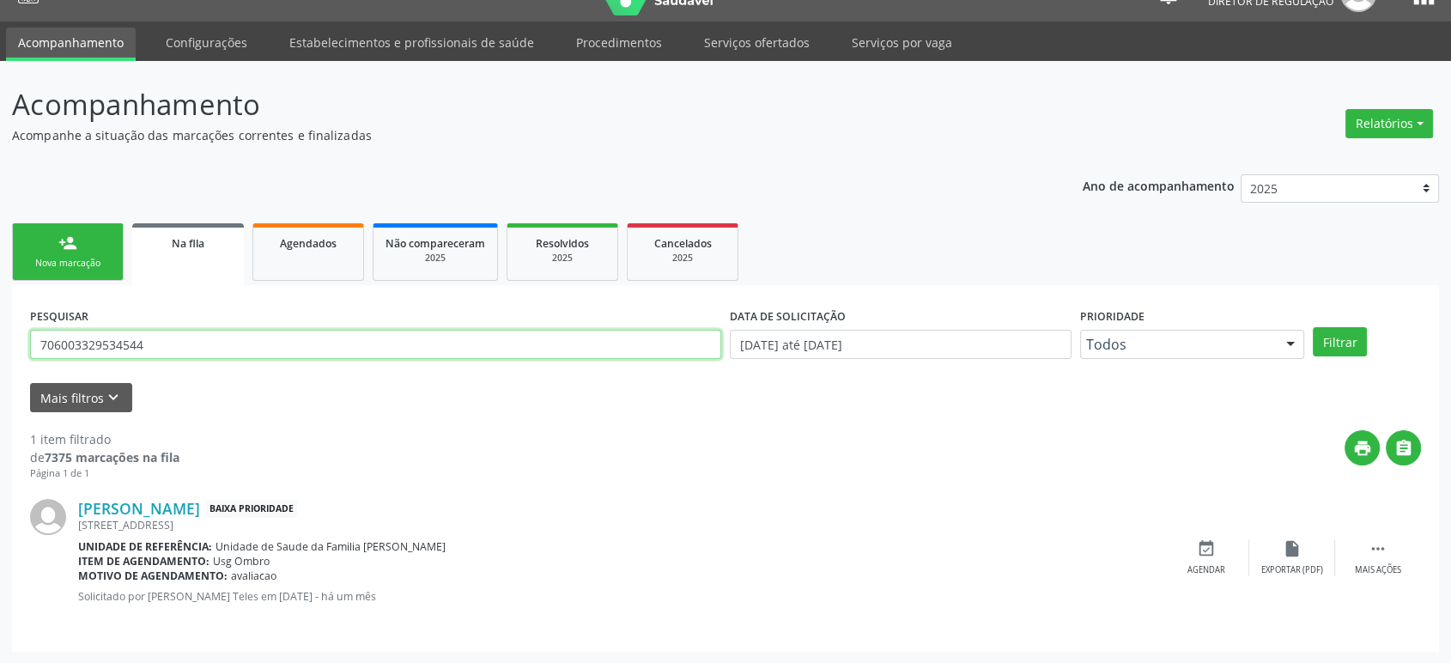
click at [187, 332] on input "706003329534544" at bounding box center [375, 344] width 691 height 29
paste input "[PERSON_NAME]"
click at [1313, 327] on button "Filtrar" at bounding box center [1340, 341] width 54 height 29
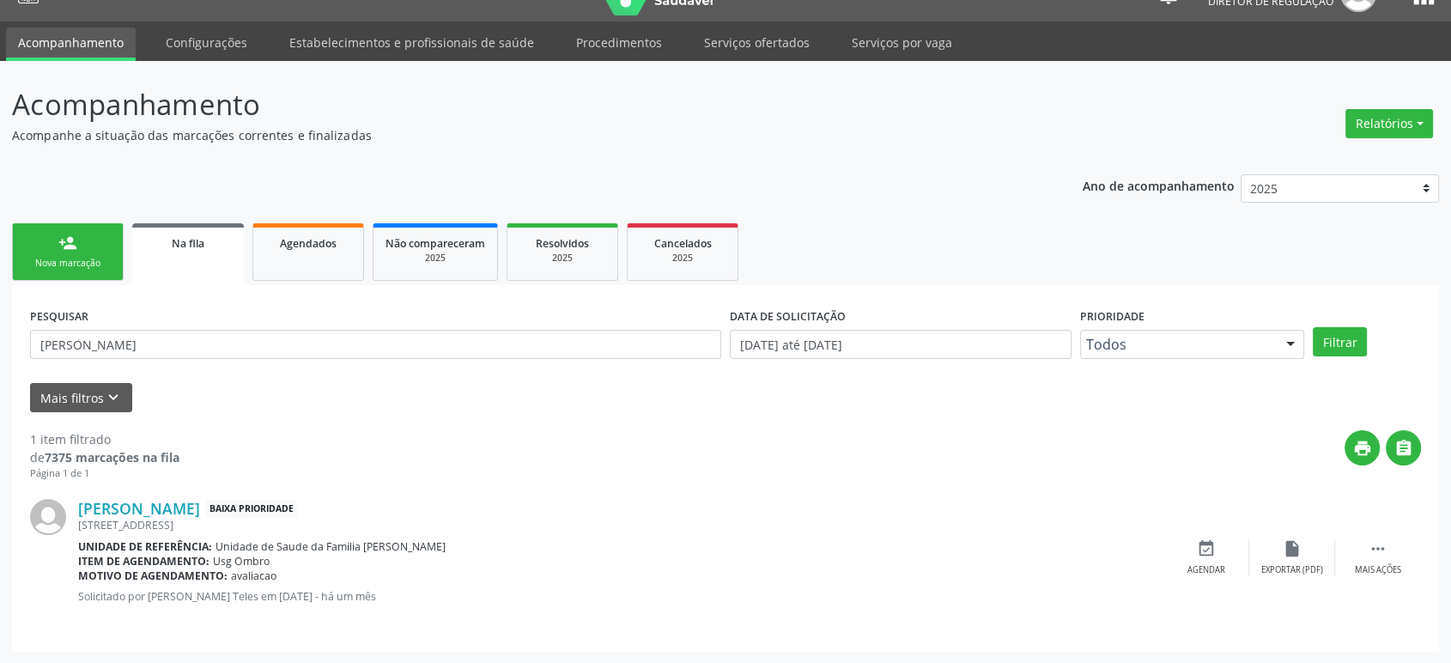
scroll to position [0, 0]
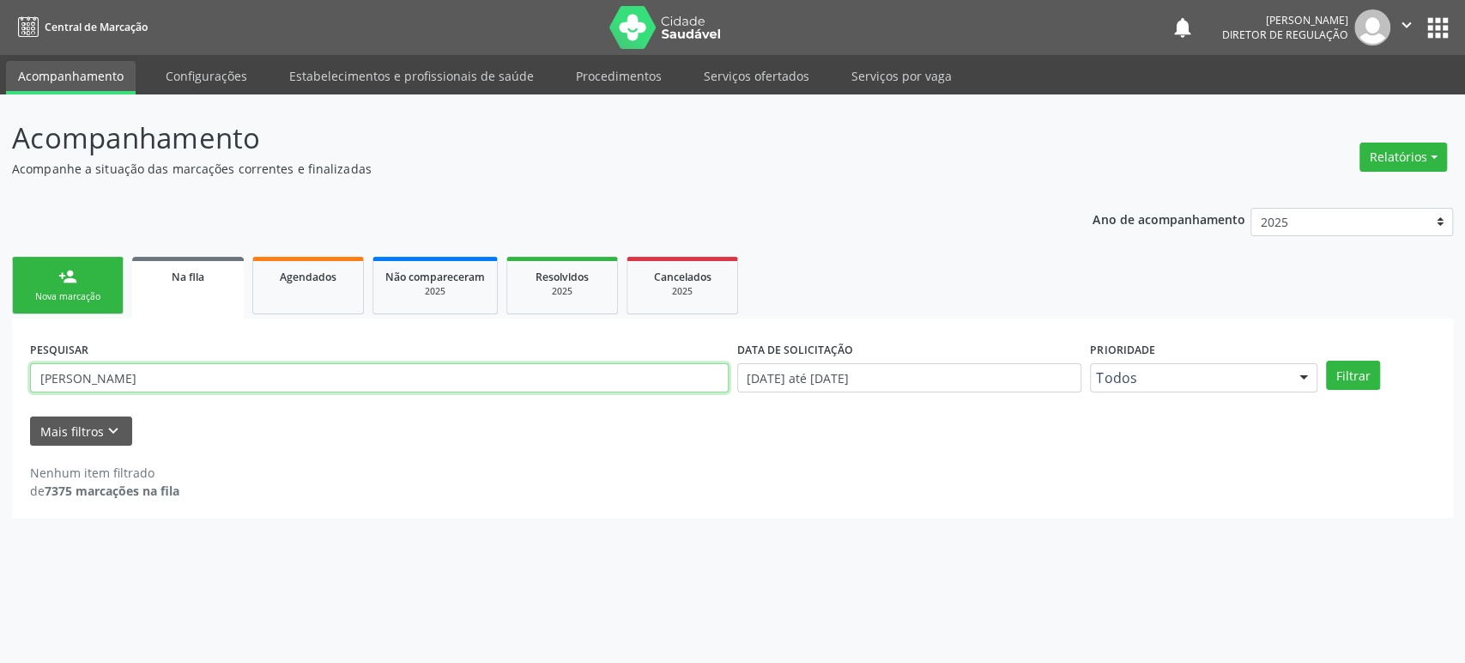
click at [242, 376] on input "[PERSON_NAME]" at bounding box center [379, 377] width 699 height 29
drag, startPoint x: 297, startPoint y: 376, endPoint x: 188, endPoint y: 366, distance: 109.5
click at [188, 366] on input "[PERSON_NAME]" at bounding box center [379, 377] width 699 height 29
click at [1326, 361] on button "Filtrar" at bounding box center [1353, 375] width 54 height 29
click at [282, 379] on input "[PERSON_NAME]" at bounding box center [379, 377] width 699 height 29
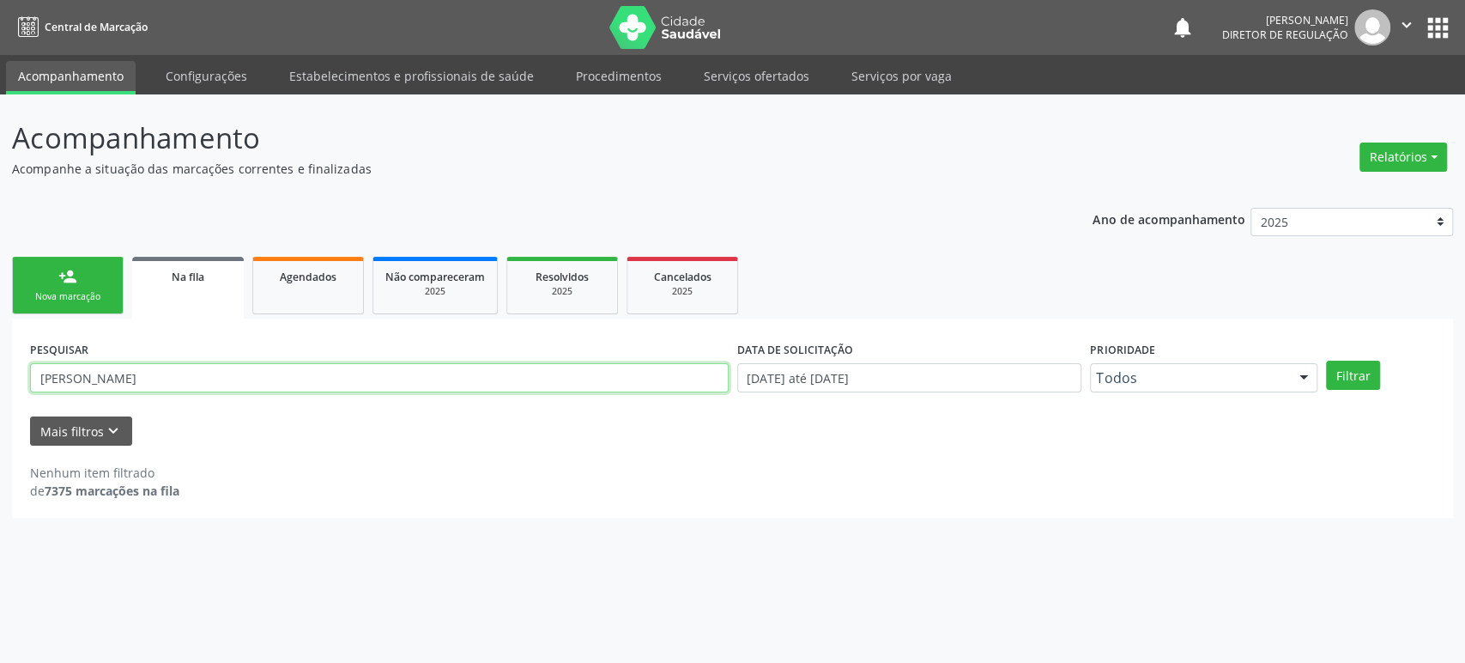
drag, startPoint x: 349, startPoint y: 382, endPoint x: 185, endPoint y: 384, distance: 163.1
click at [185, 384] on input "[PERSON_NAME]" at bounding box center [379, 377] width 699 height 29
click at [1326, 361] on button "Filtrar" at bounding box center [1353, 375] width 54 height 29
click at [160, 376] on input "[PERSON_NAME]" at bounding box center [379, 377] width 699 height 29
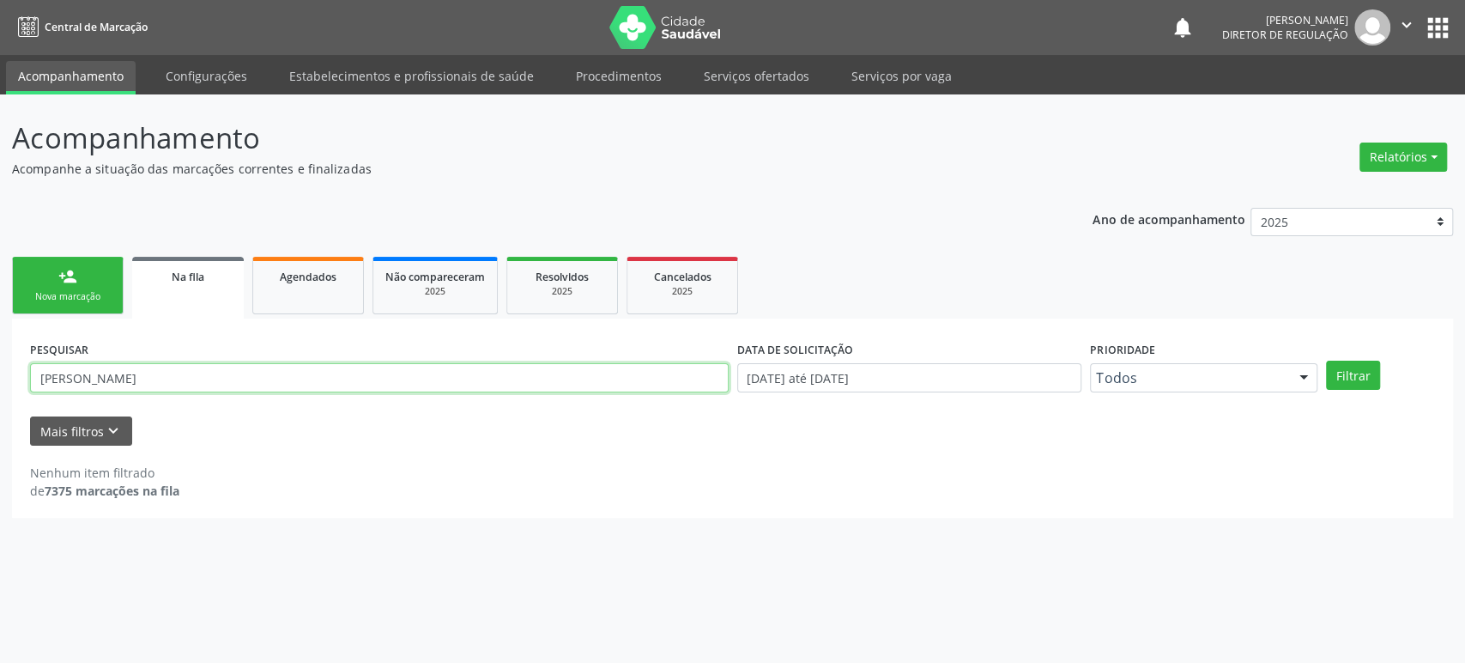
click at [160, 376] on input "[PERSON_NAME]" at bounding box center [379, 377] width 699 height 29
paste input "[PHONE_NUMBER]"
type input "("
paste input "700009233396309"
type input "700009233396309"
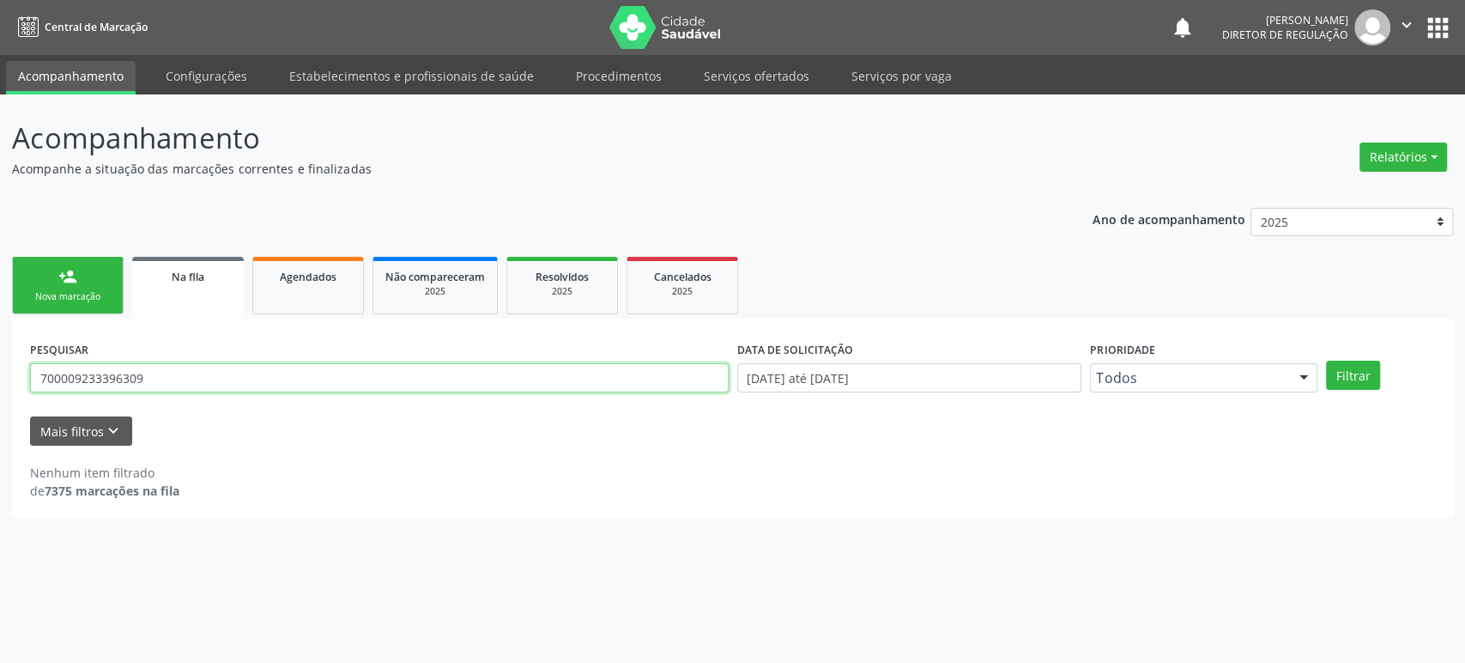
click at [1326, 361] on button "Filtrar" at bounding box center [1353, 375] width 54 height 29
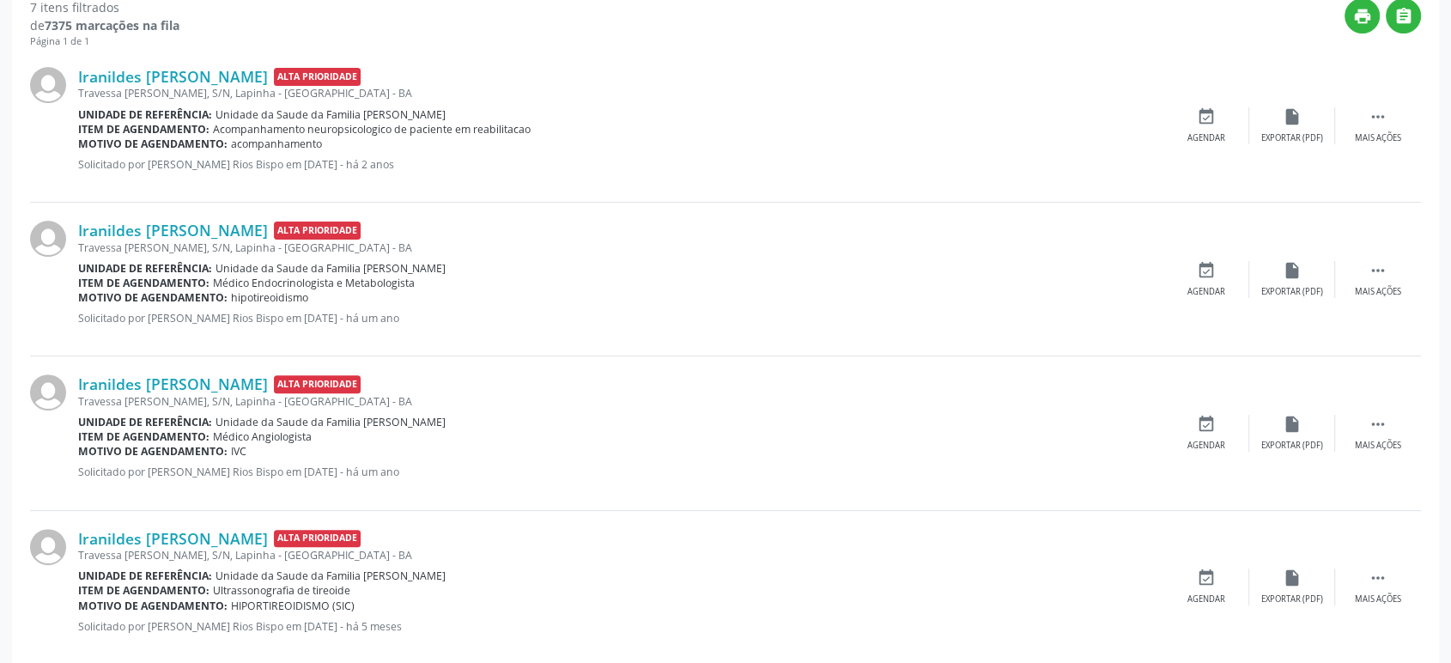
scroll to position [476, 0]
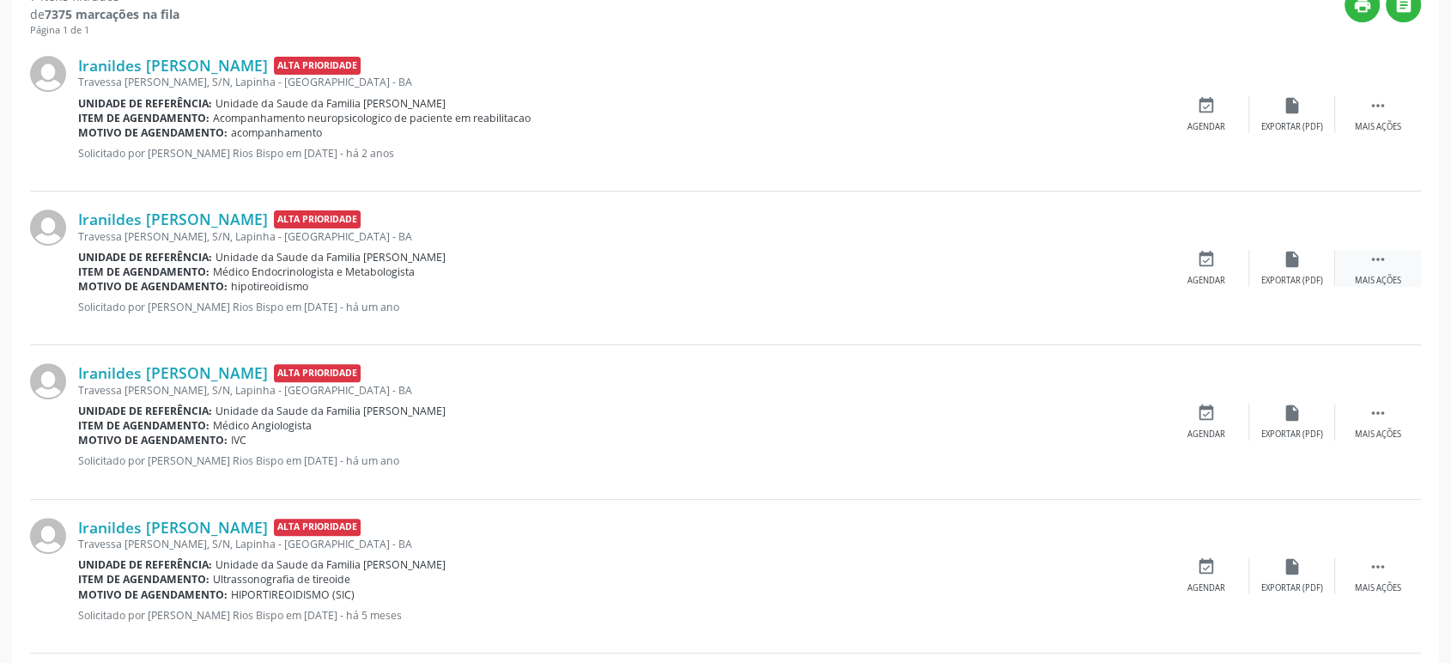
click at [1384, 264] on icon "" at bounding box center [1377, 259] width 19 height 19
click at [179, 215] on link "Iranildes [PERSON_NAME]" at bounding box center [173, 218] width 190 height 19
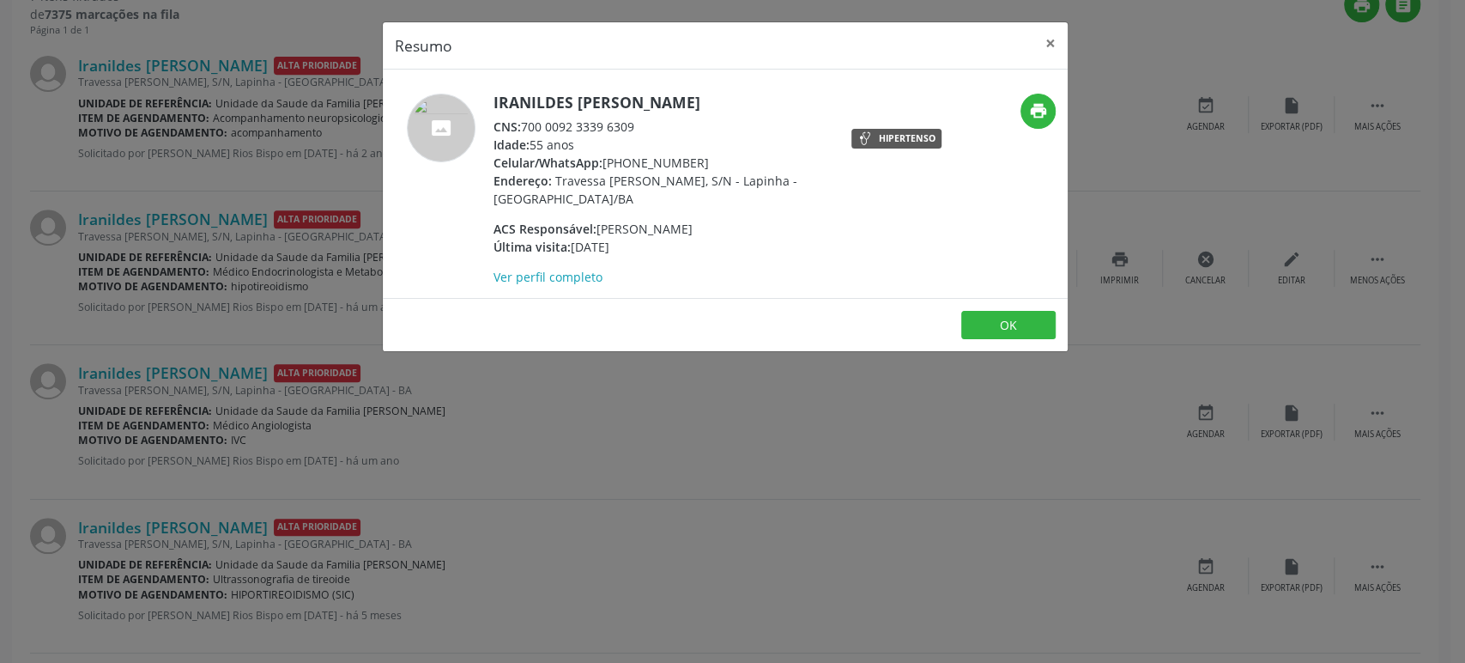
drag, startPoint x: 604, startPoint y: 158, endPoint x: 695, endPoint y: 155, distance: 91.0
click at [695, 155] on div "Celular/WhatsApp: [PHONE_NUMBER]" at bounding box center [661, 163] width 334 height 18
copy div "[PHONE_NUMBER]"
click at [696, 453] on div "Resumo × Iranildes [PERSON_NAME] CNS: 700 0092 3339 6309 Idade: 55 anos Celular…" at bounding box center [732, 331] width 1465 height 663
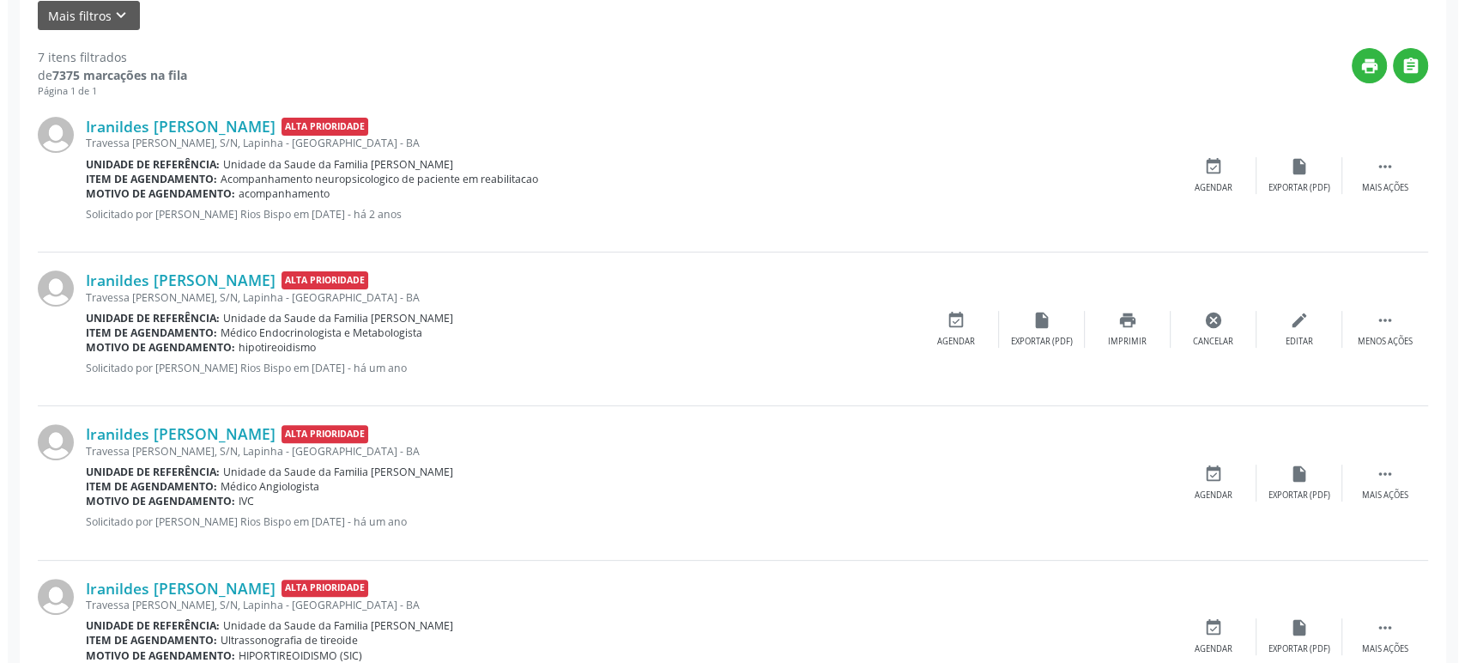
scroll to position [383, 0]
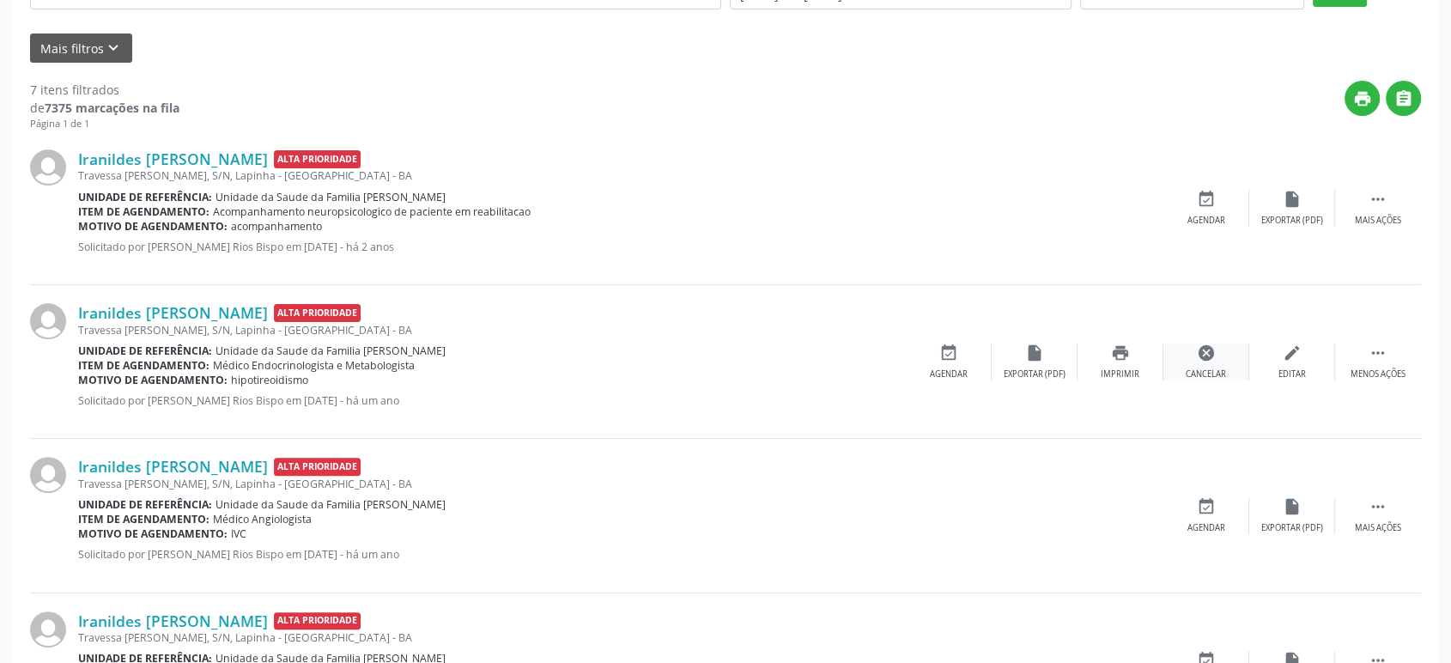
click at [1207, 354] on icon "cancel" at bounding box center [1206, 352] width 19 height 19
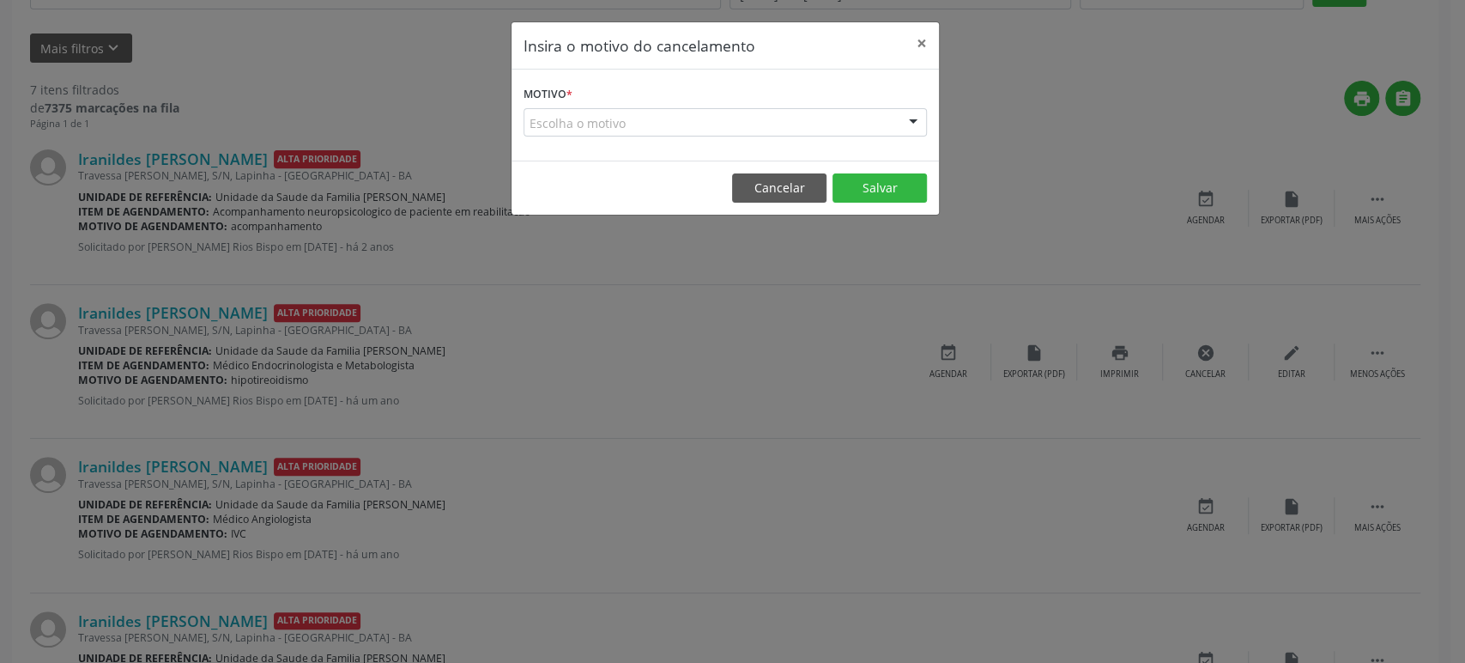
click at [648, 103] on form "Motivo * Escolha o motivo Outro Médico - Participação em eventos (ex: congresso…" at bounding box center [725, 109] width 403 height 55
click at [651, 115] on div "Escolha o motivo" at bounding box center [725, 122] width 403 height 29
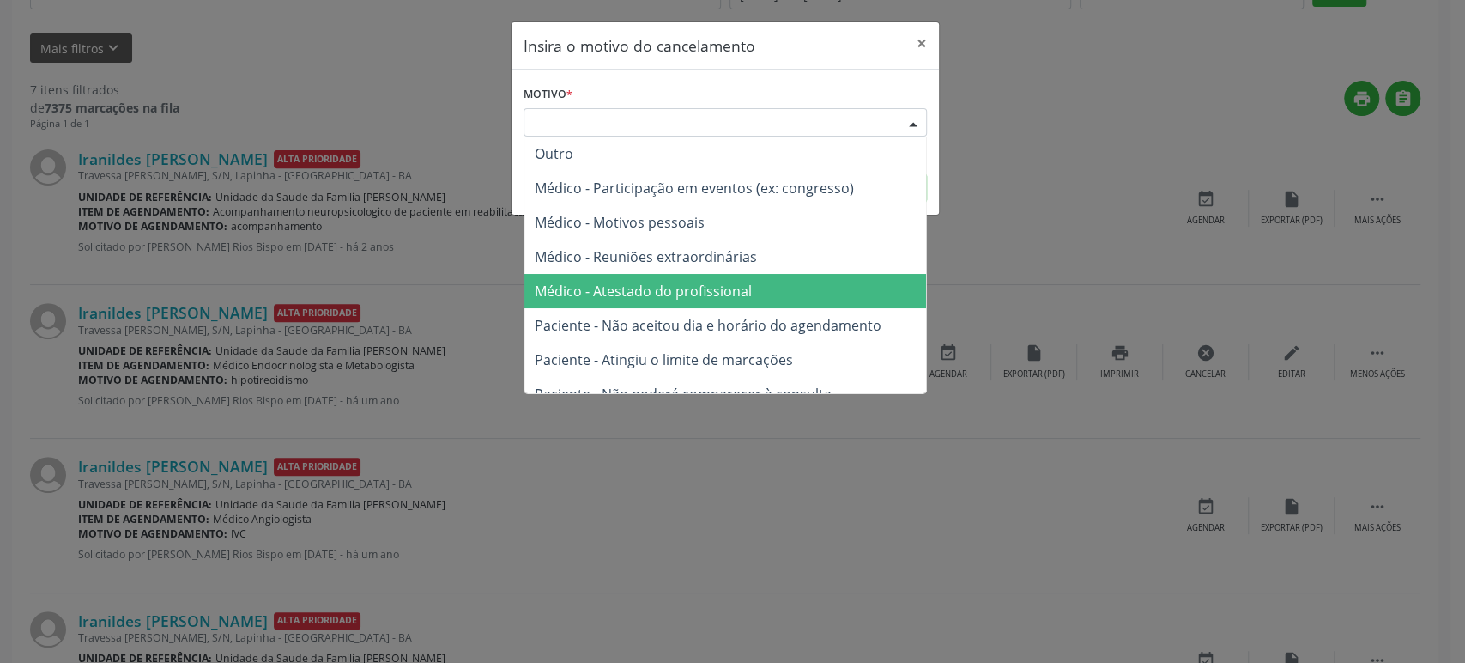
click at [664, 286] on span "Médico - Atestado do profissional" at bounding box center [643, 291] width 217 height 19
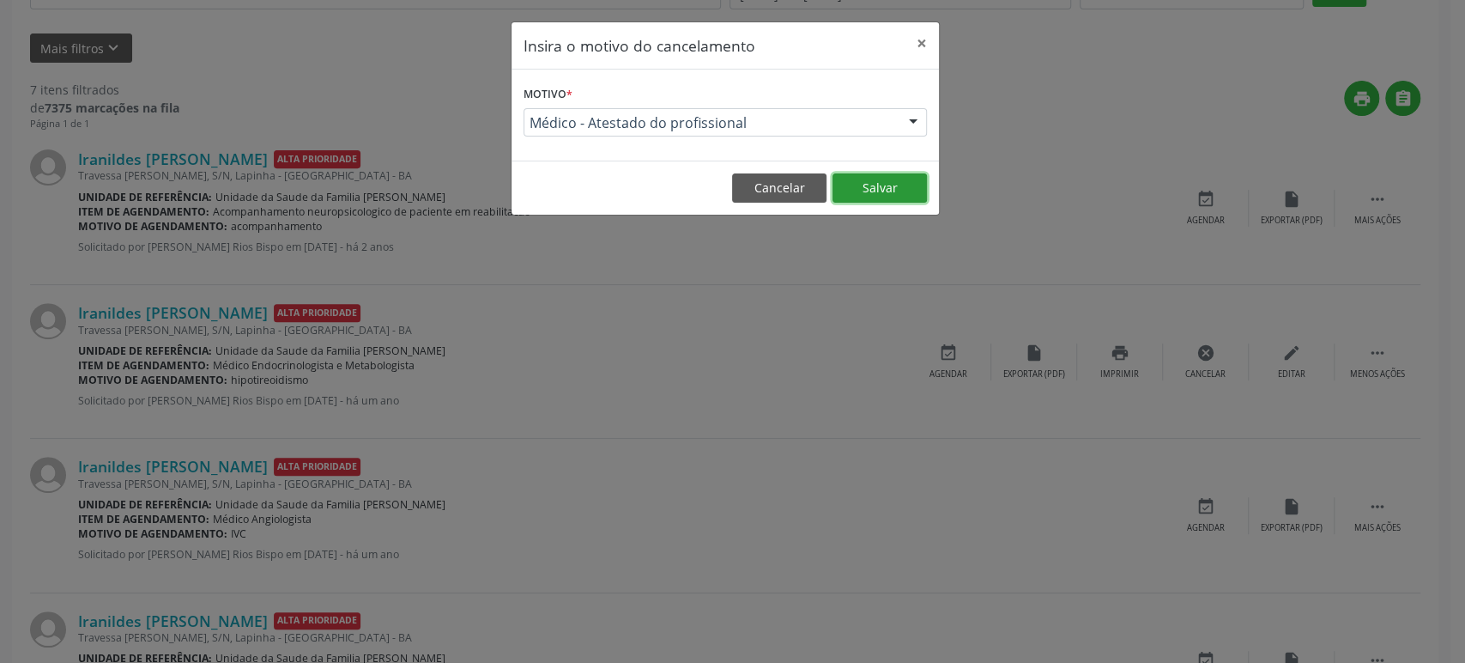
click at [900, 180] on button "Salvar" at bounding box center [880, 187] width 94 height 29
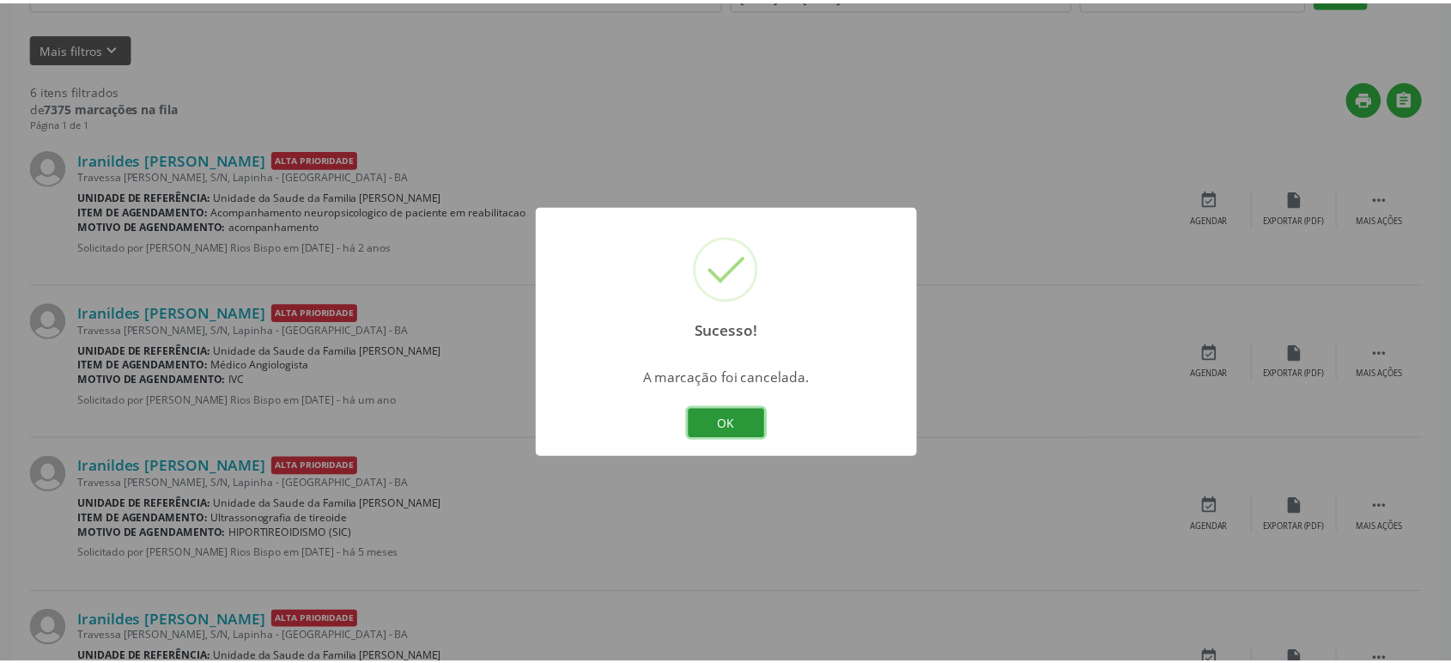
scroll to position [0, 0]
